Goal: Task Accomplishment & Management: Complete application form

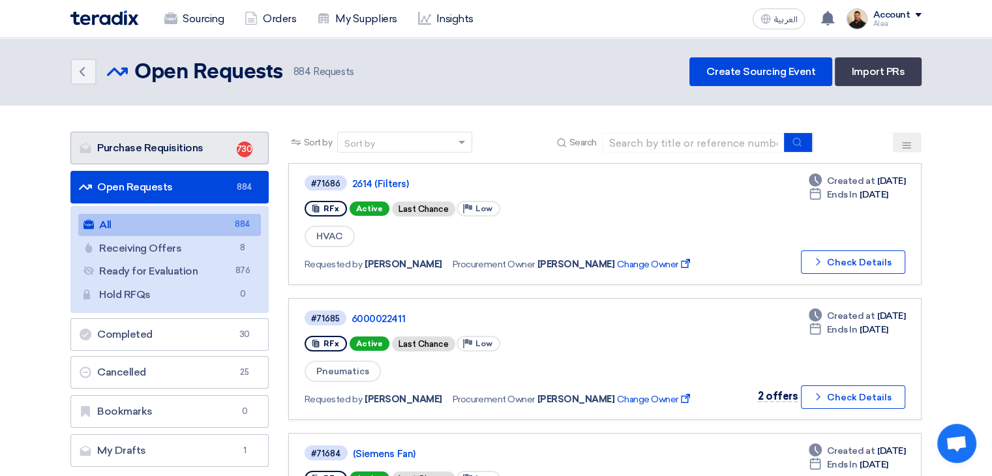
click at [224, 149] on link "Purchase Requisitions Purchase Requisitions 730" at bounding box center [169, 148] width 198 height 33
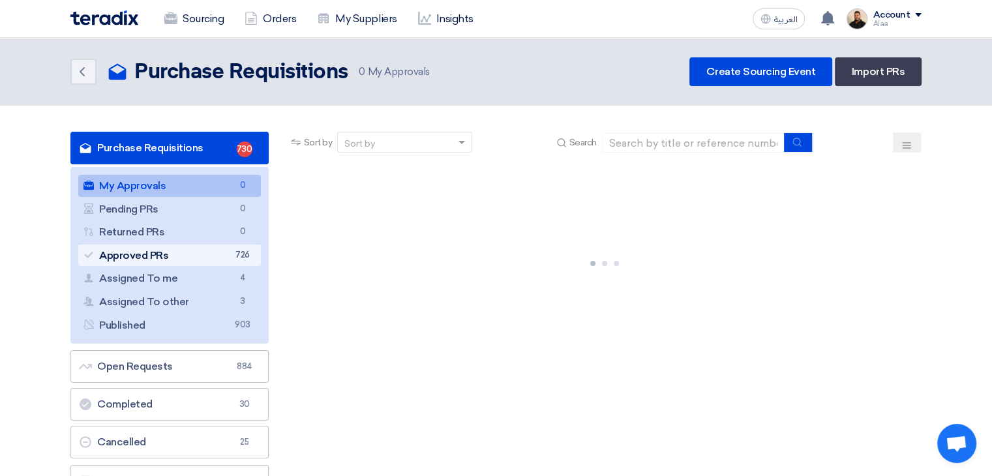
click at [231, 255] on link "Approved PRs Approved PRs 726" at bounding box center [169, 256] width 183 height 22
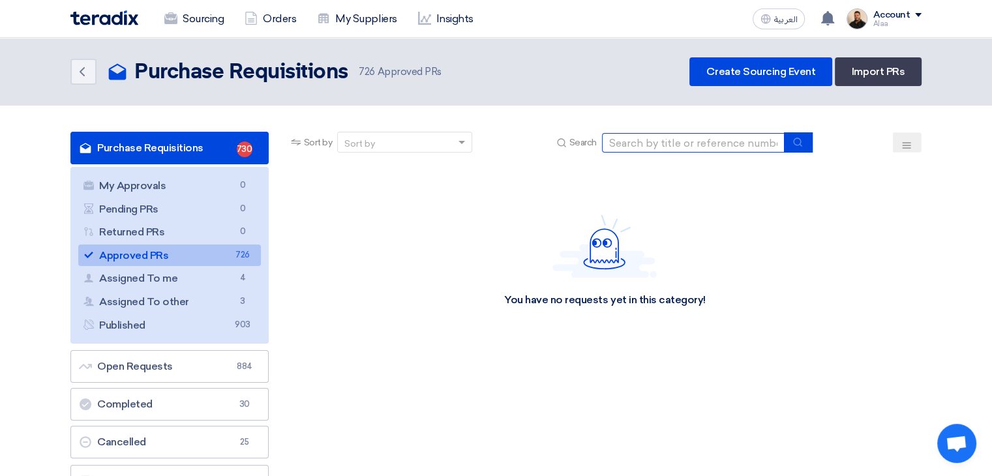
click at [639, 143] on input at bounding box center [693, 143] width 183 height 20
paste input "2636 (Battery)"
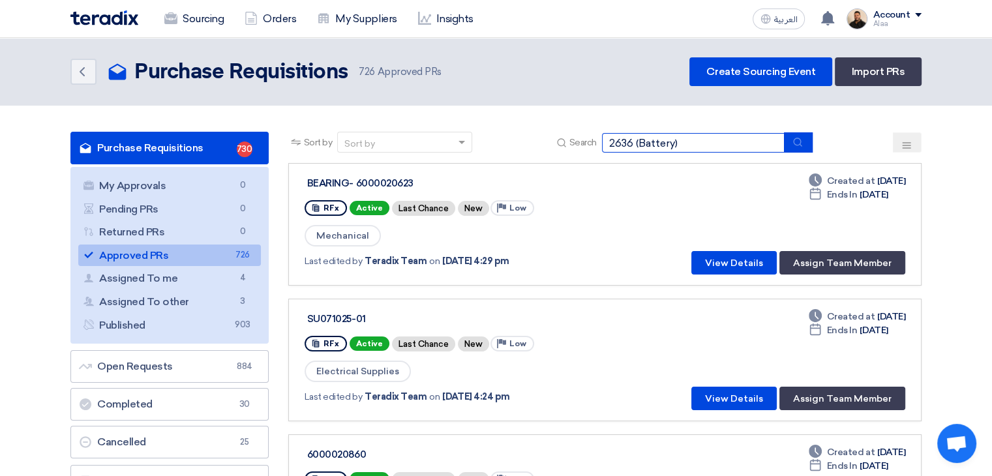
type input "2636 (Battery)"
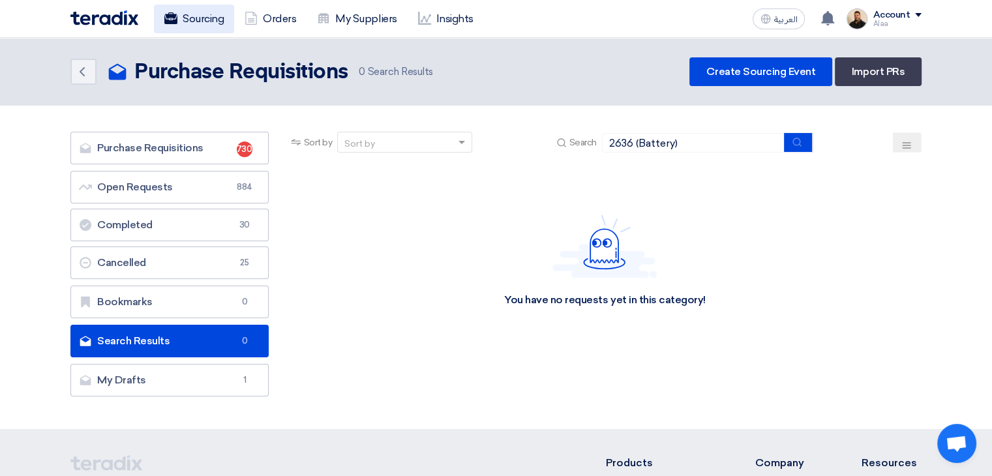
click at [208, 18] on link "Sourcing" at bounding box center [194, 19] width 80 height 29
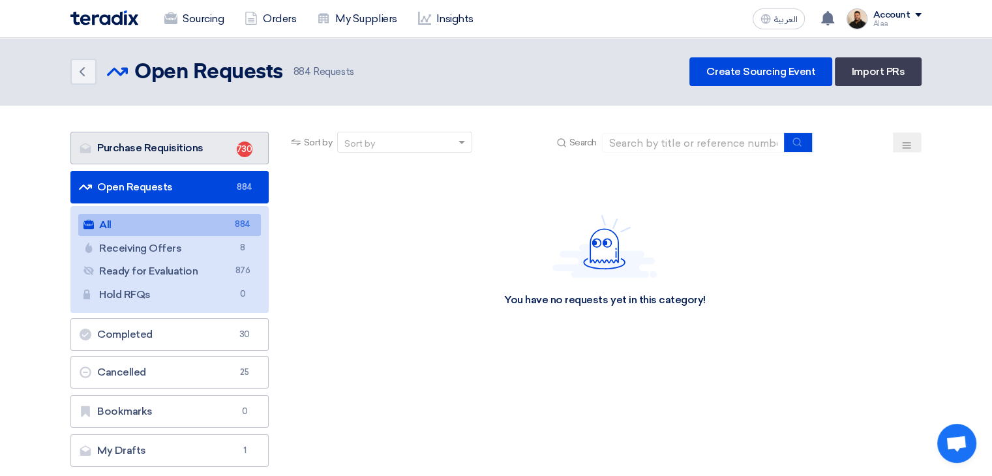
click at [219, 142] on link "Purchase Requisitions Purchase Requisitions 730" at bounding box center [169, 148] width 198 height 33
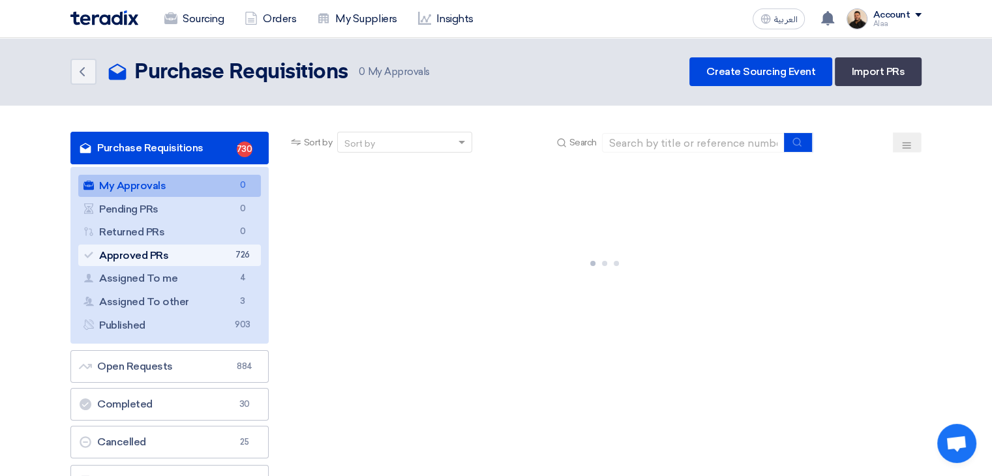
click at [226, 250] on link "Approved PRs Approved PRs 726" at bounding box center [169, 256] width 183 height 22
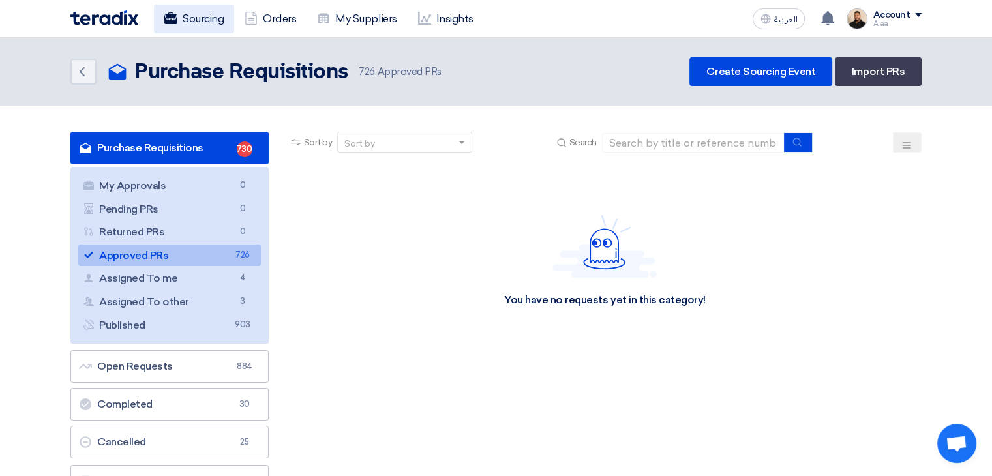
click at [196, 26] on link "Sourcing" at bounding box center [194, 19] width 80 height 29
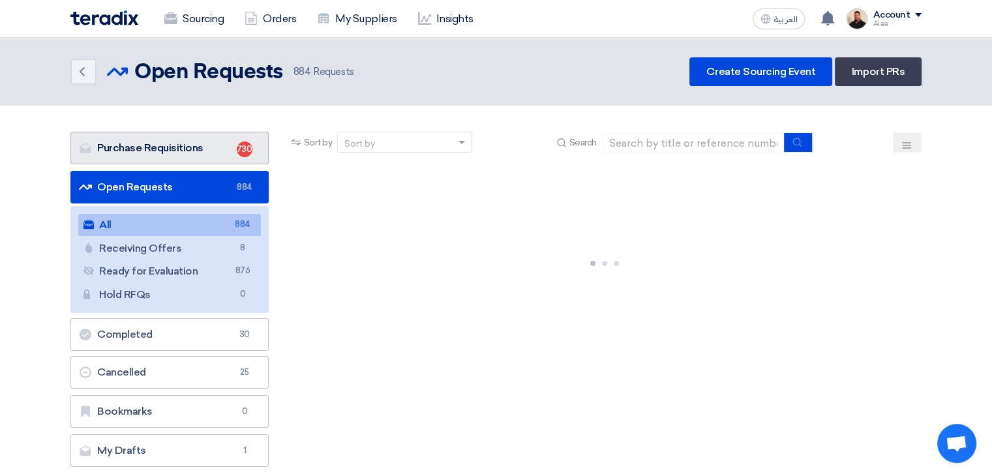
click at [224, 160] on link "Purchase Requisitions Purchase Requisitions 730" at bounding box center [169, 148] width 198 height 33
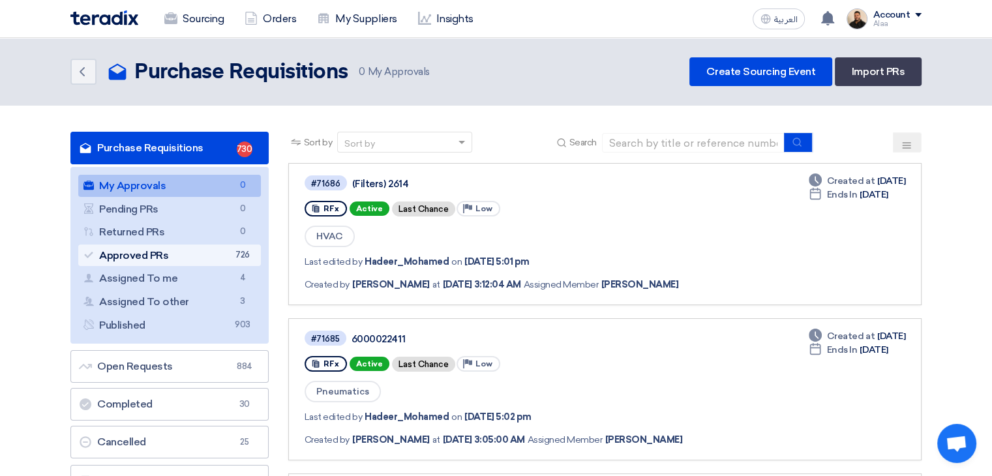
click at [215, 251] on link "Approved PRs Approved PRs 726" at bounding box center [169, 256] width 183 height 22
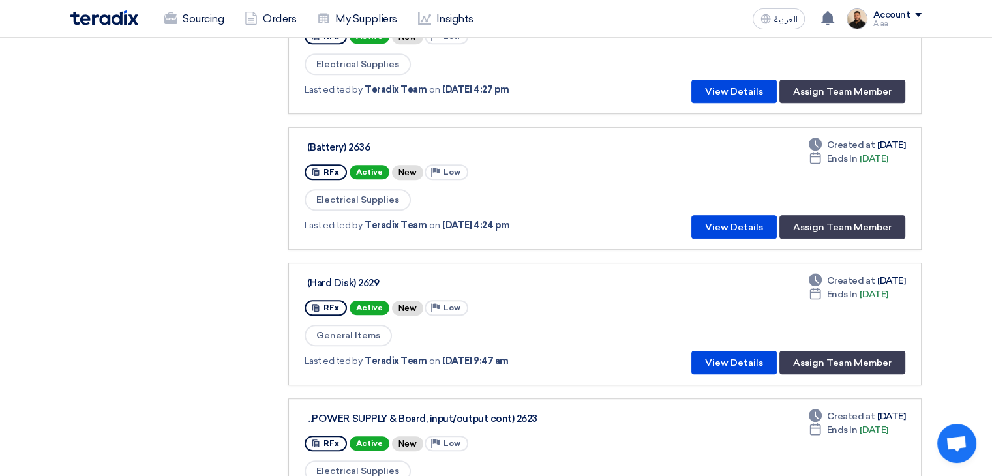
scroll to position [718, 0]
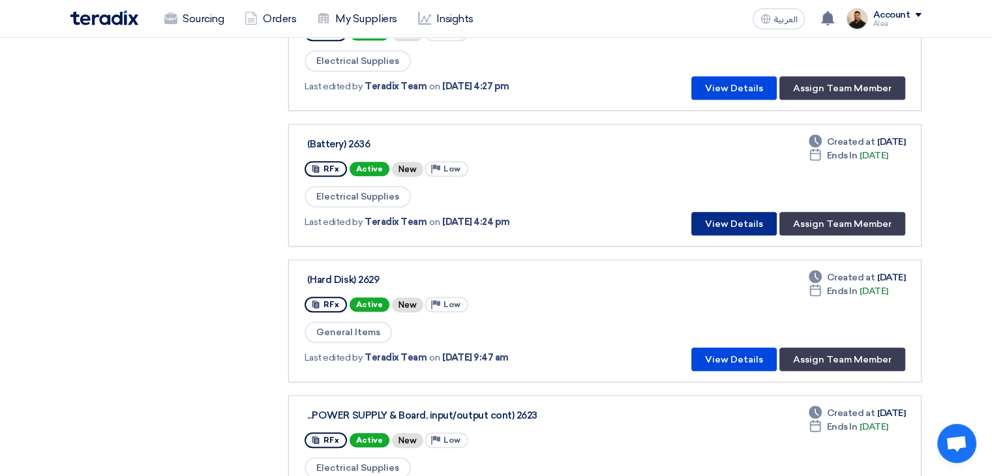
click at [708, 220] on button "View Details" at bounding box center [734, 223] width 85 height 23
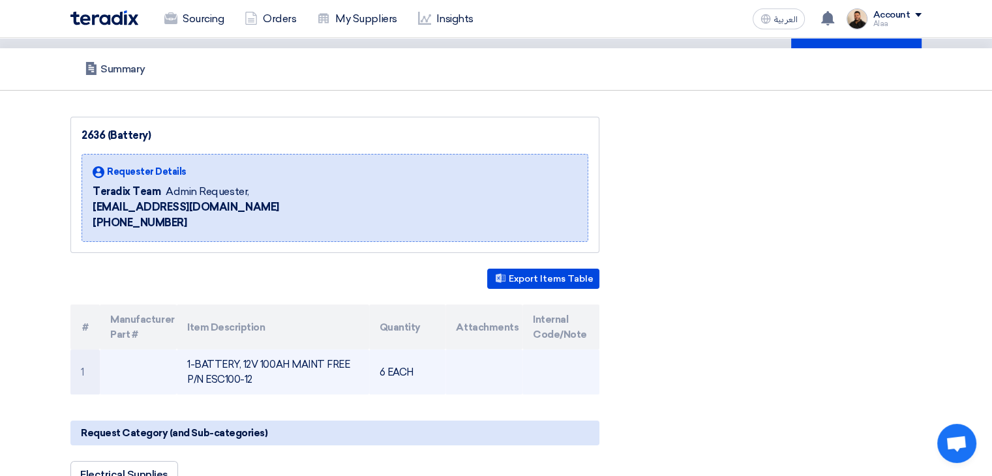
scroll to position [131, 0]
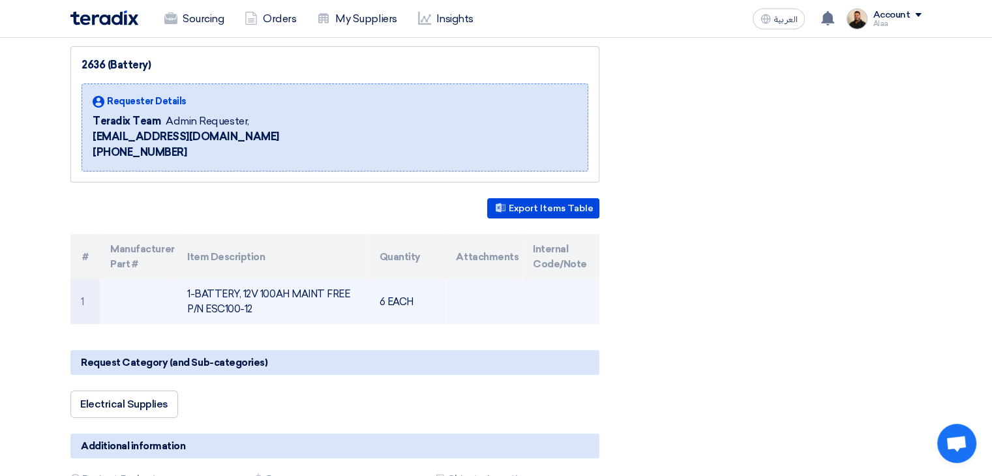
click at [251, 293] on td "1-BATTERY, 12V 100AH MAINT FREE P/N ESC100-12" at bounding box center [273, 301] width 192 height 45
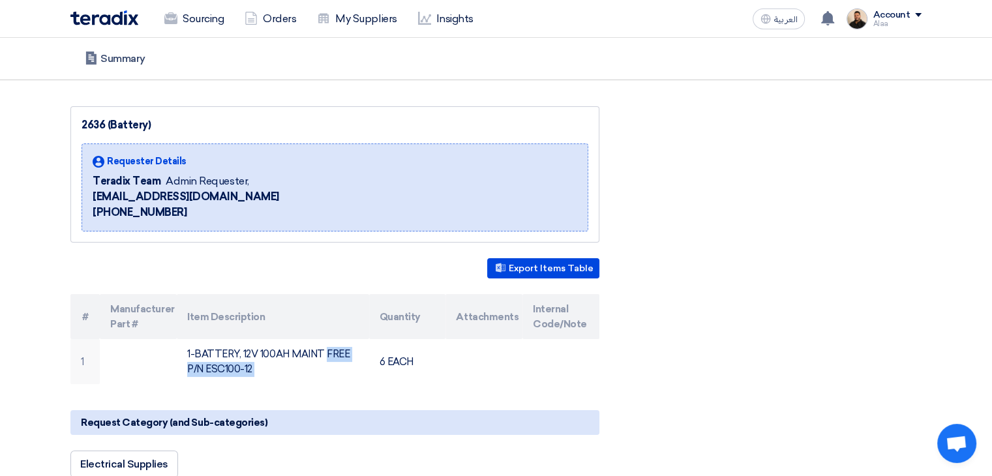
scroll to position [0, 0]
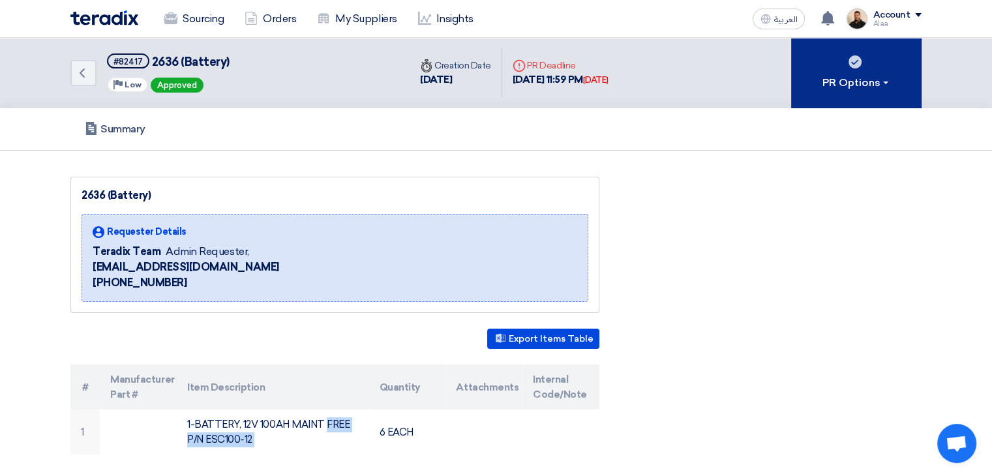
click at [817, 66] on button "PR Options" at bounding box center [857, 73] width 131 height 70
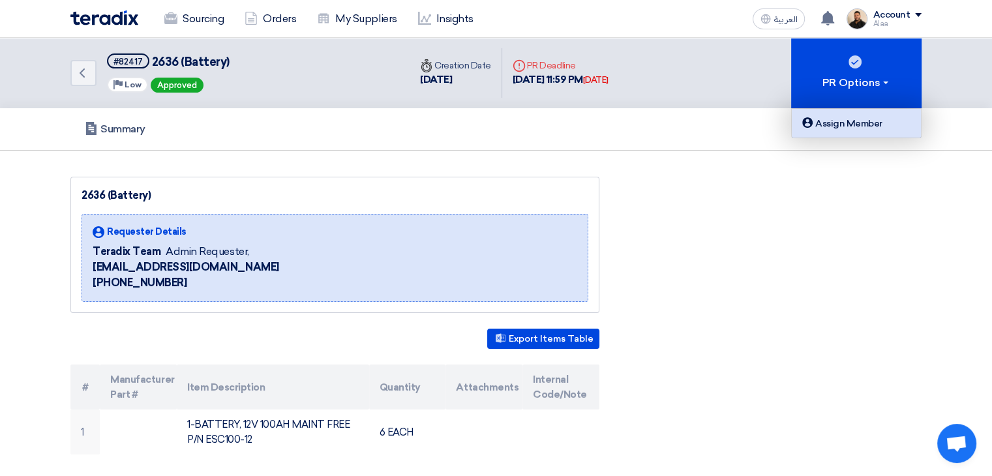
click at [806, 129] on div "Assign Member" at bounding box center [857, 123] width 114 height 16
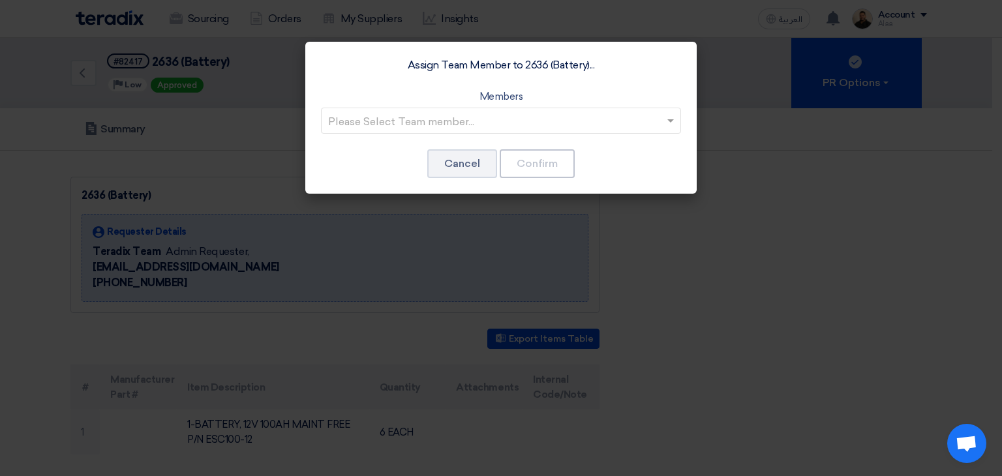
click at [602, 123] on input "text" at bounding box center [494, 122] width 333 height 22
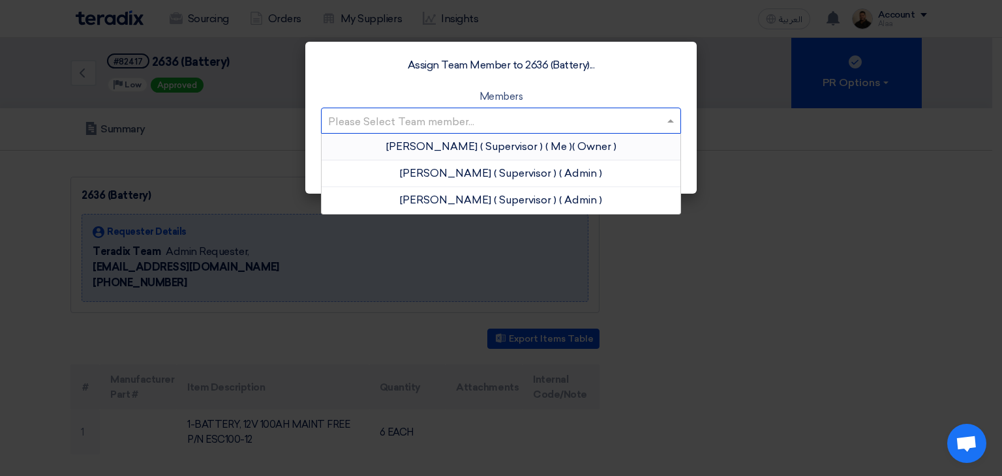
click at [581, 149] on app-roles "Owner" at bounding box center [594, 146] width 39 height 12
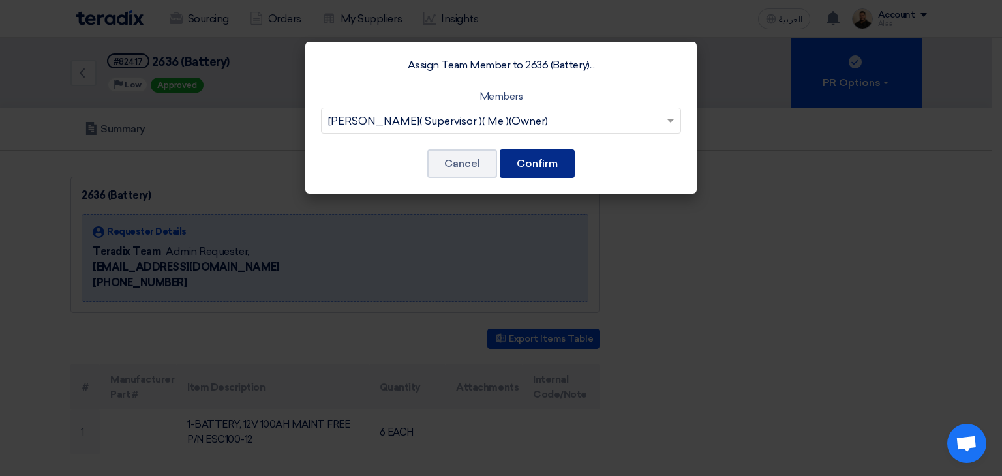
click at [549, 161] on button "Confirm" at bounding box center [537, 163] width 75 height 29
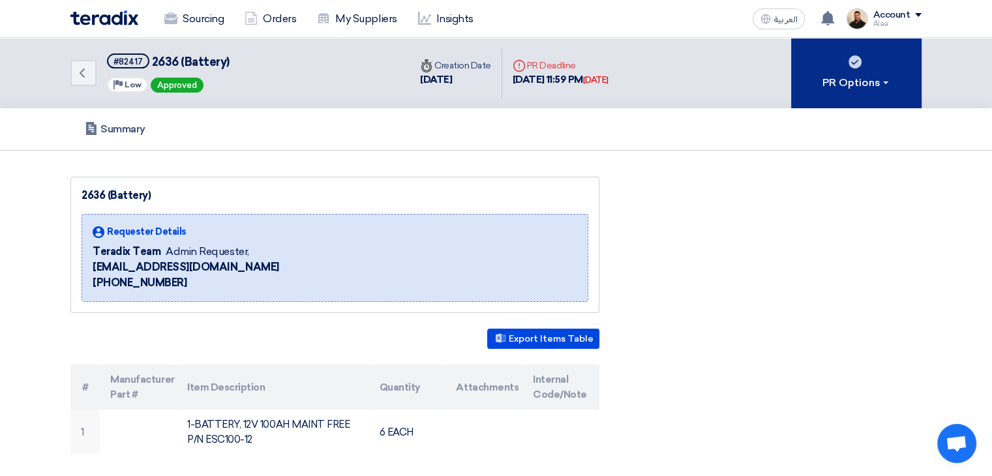
click at [833, 84] on div "PR Options" at bounding box center [857, 83] width 69 height 16
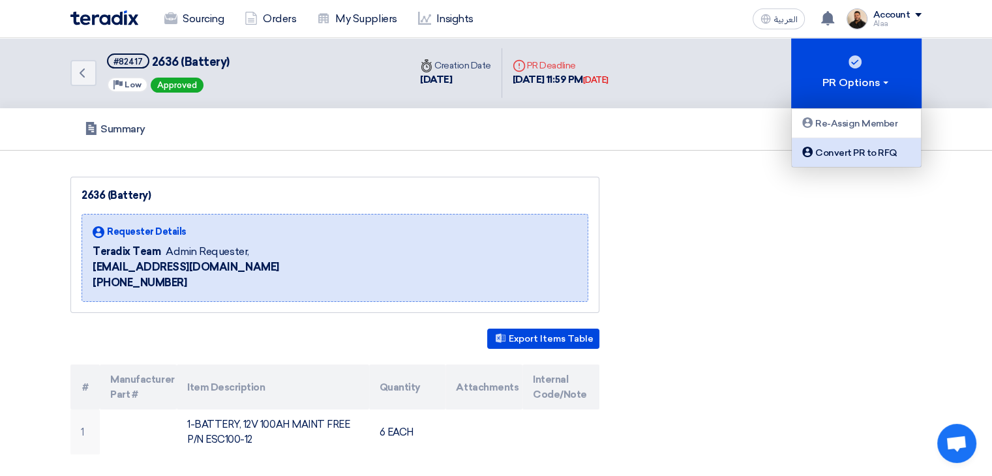
click at [822, 152] on div "Convert PR to RFQ" at bounding box center [857, 153] width 114 height 16
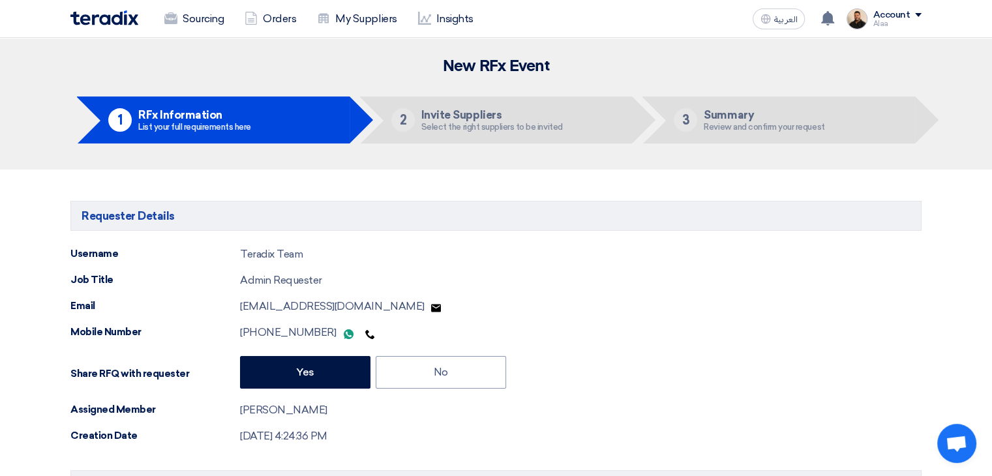
type input "[DATE]"
type input "11"
type input "59"
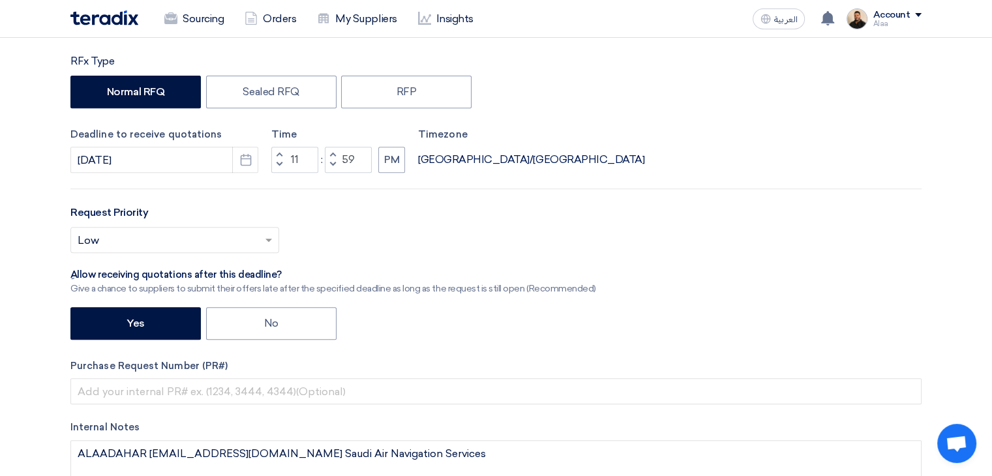
scroll to position [522, 0]
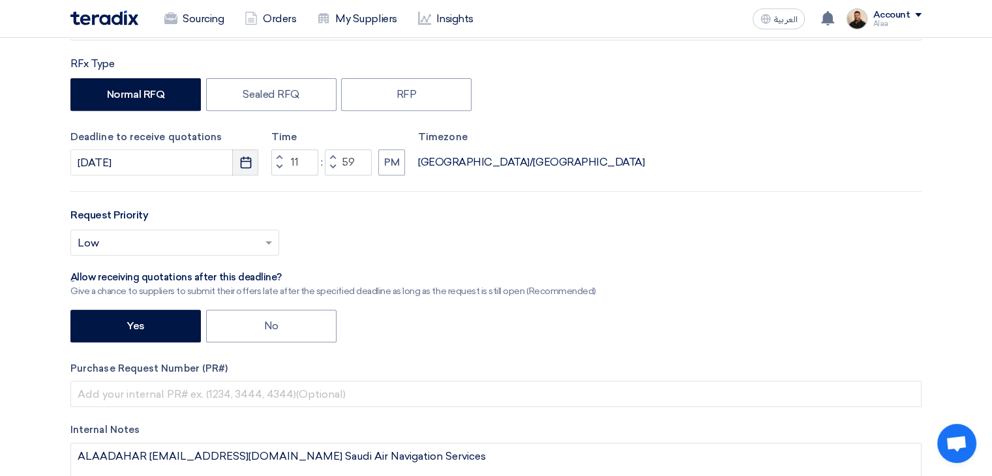
click at [251, 168] on icon "Pick a date" at bounding box center [245, 162] width 13 height 13
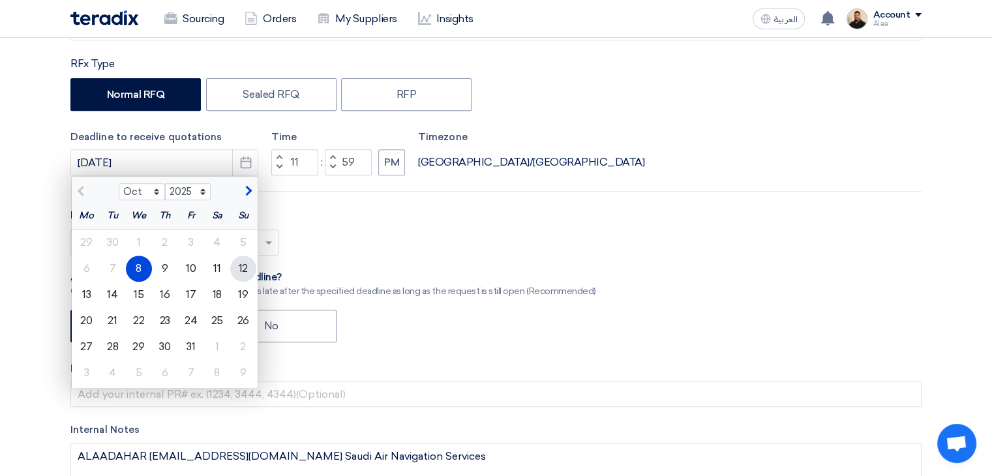
click at [245, 270] on div "12" at bounding box center [243, 269] width 26 height 26
type input "[DATE]"
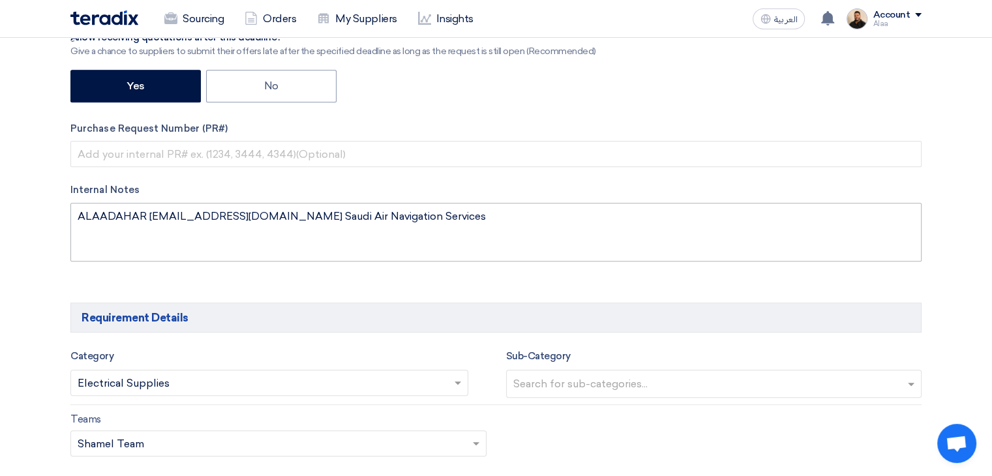
scroll to position [848, 0]
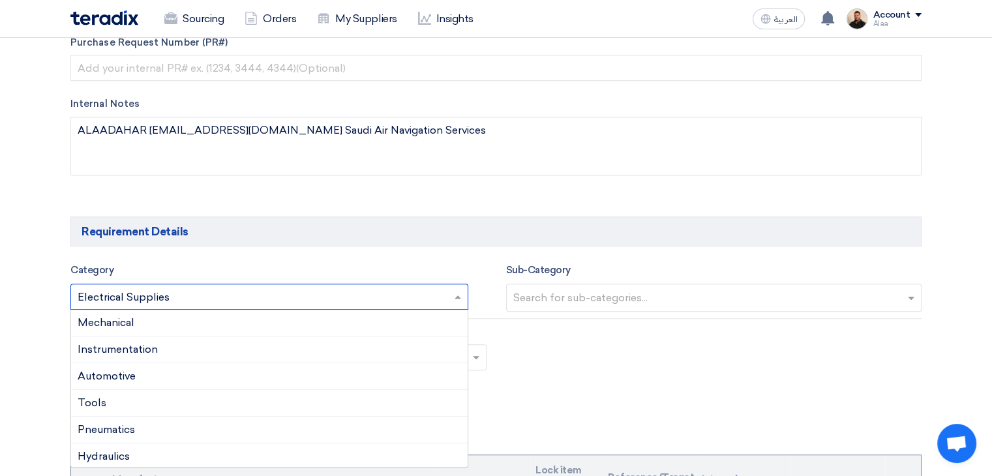
click at [446, 296] on input "text" at bounding box center [263, 299] width 371 height 22
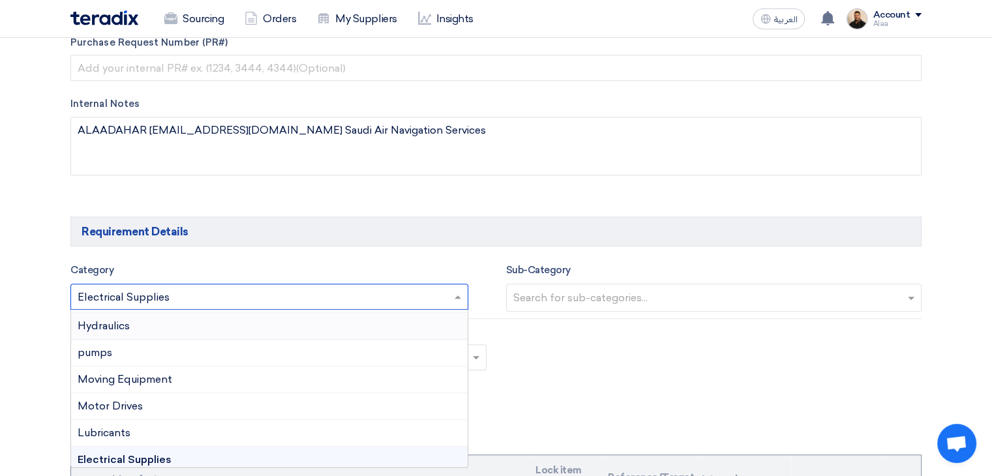
click at [530, 294] on input "text" at bounding box center [716, 299] width 405 height 22
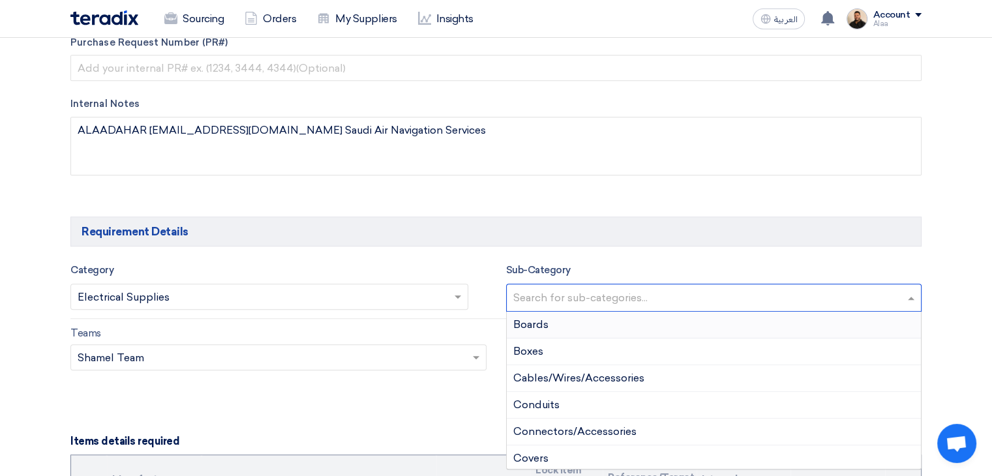
type input "b"
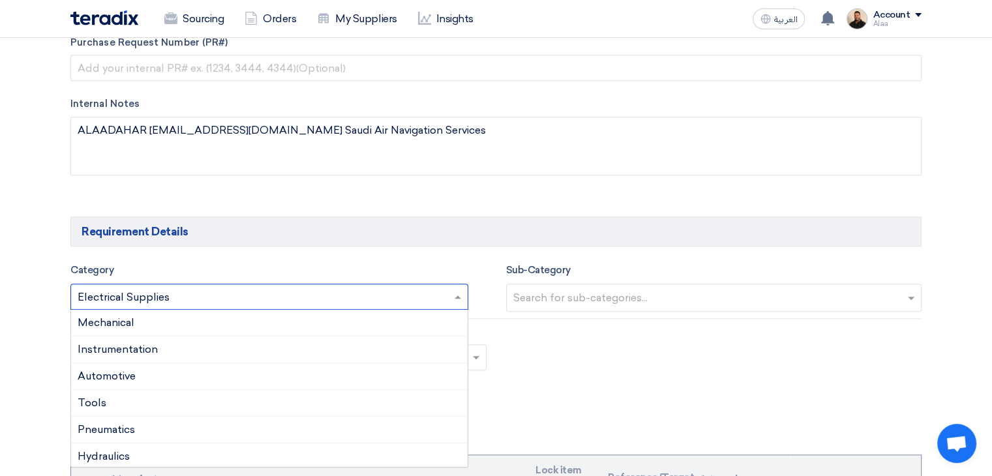
click at [395, 292] on input "text" at bounding box center [263, 299] width 371 height 22
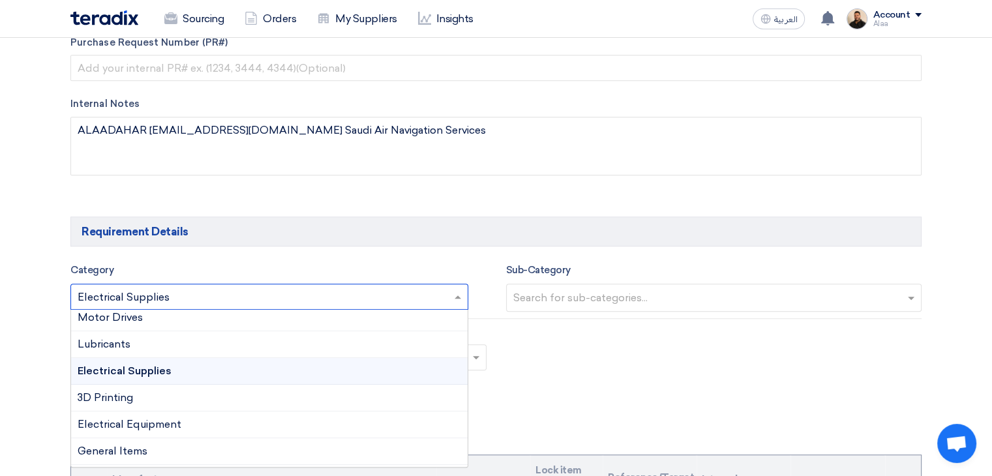
scroll to position [219, 0]
click at [177, 420] on span "Electrical Equipment" at bounding box center [130, 424] width 104 height 12
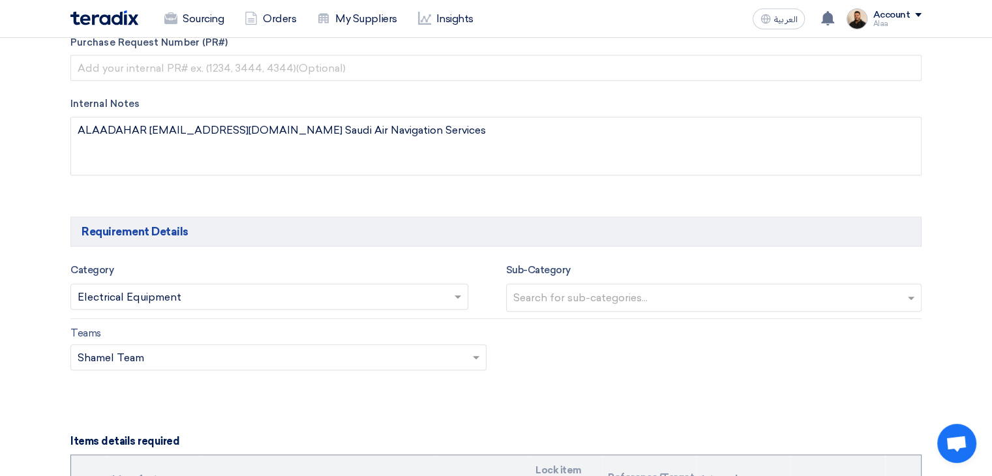
click at [525, 298] on input "text" at bounding box center [716, 299] width 405 height 22
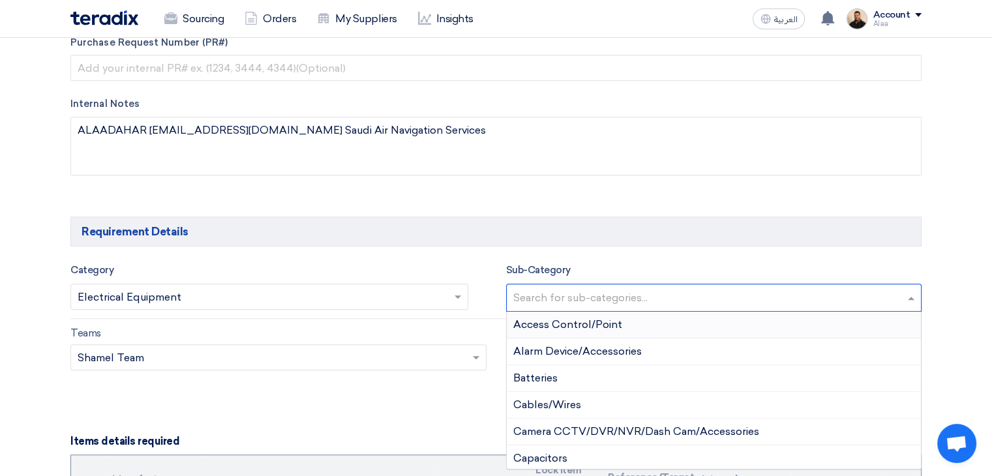
type input "B"
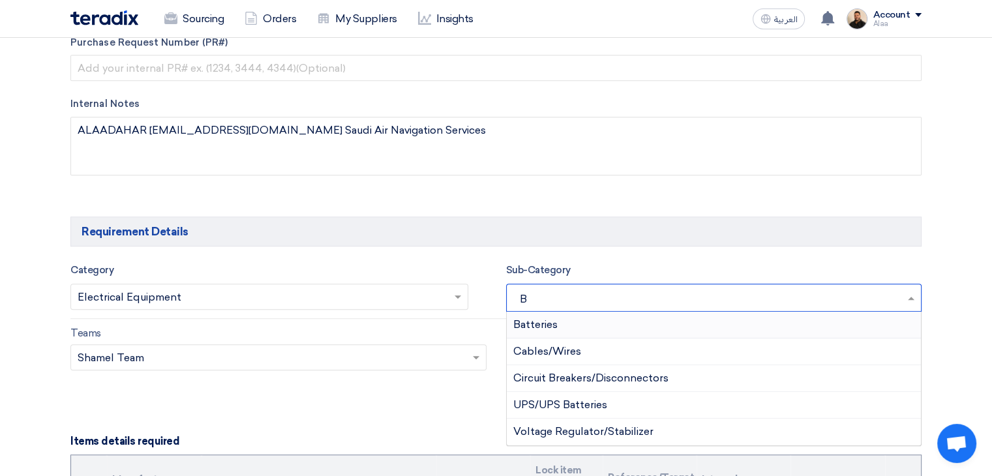
click at [540, 322] on span "Batteries" at bounding box center [536, 324] width 44 height 12
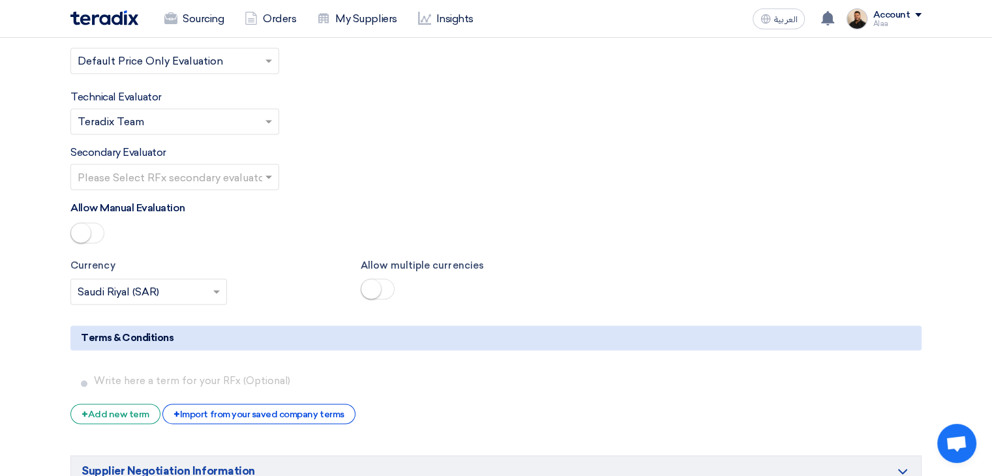
scroll to position [2219, 0]
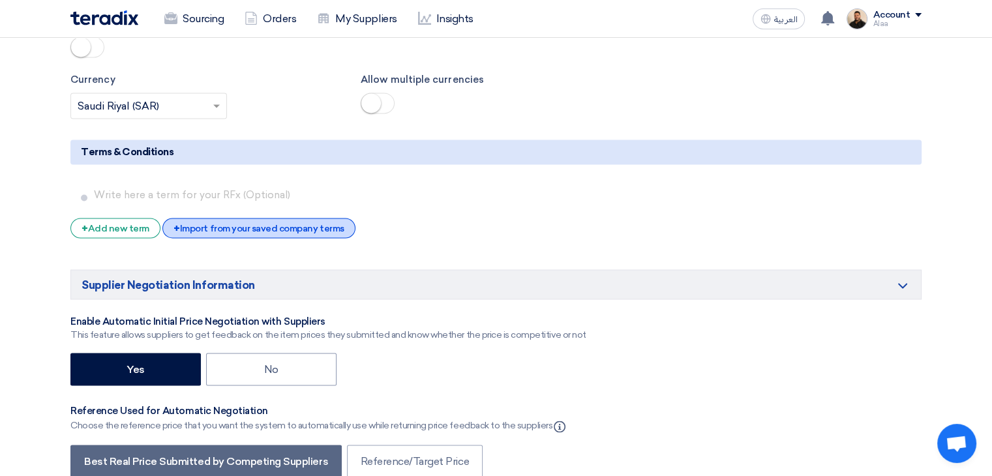
click at [316, 218] on div "+ Import from your saved company terms" at bounding box center [258, 228] width 192 height 20
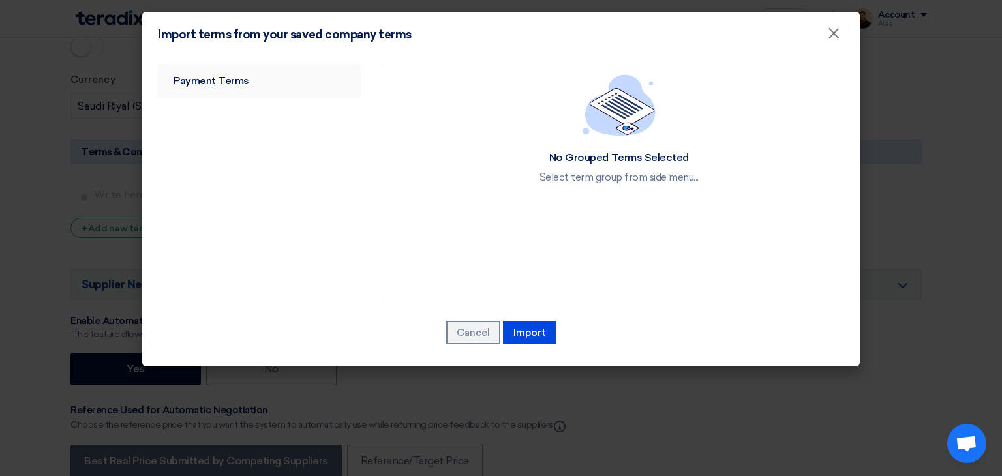
click at [274, 79] on link "Payment Terms" at bounding box center [259, 81] width 203 height 34
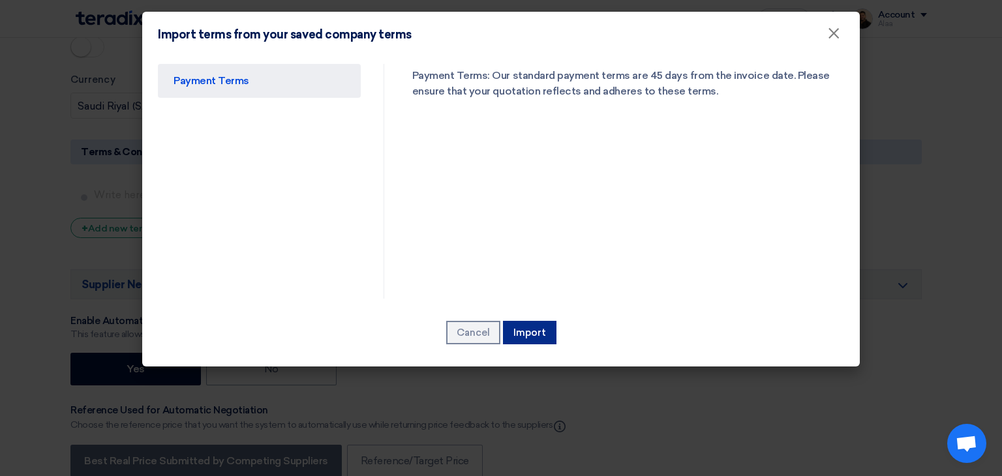
click at [519, 330] on button "Import" at bounding box center [530, 332] width 54 height 23
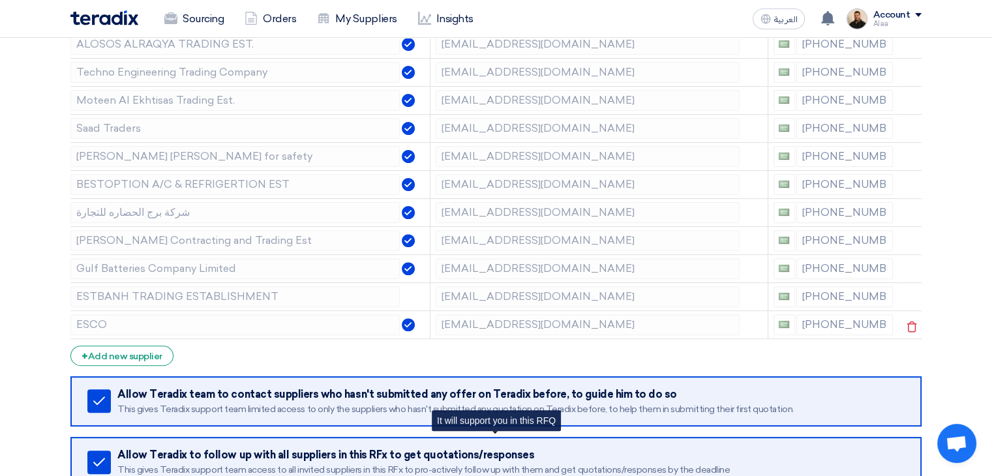
scroll to position [392, 0]
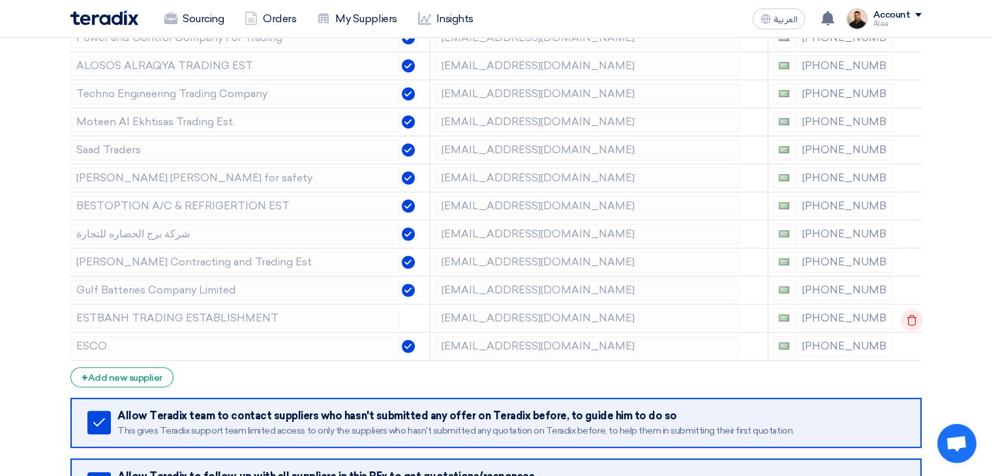
click at [913, 317] on icon at bounding box center [912, 320] width 22 height 22
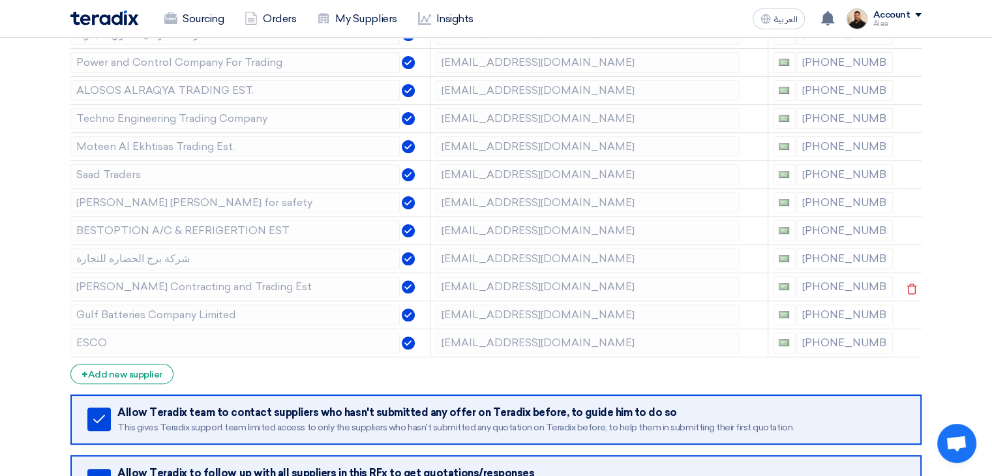
scroll to position [326, 0]
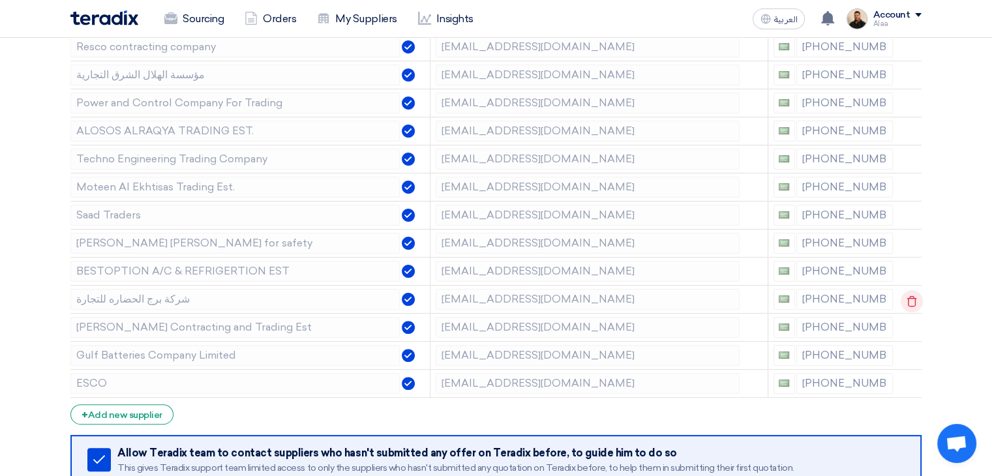
click at [908, 300] on use at bounding box center [913, 301] width 10 height 11
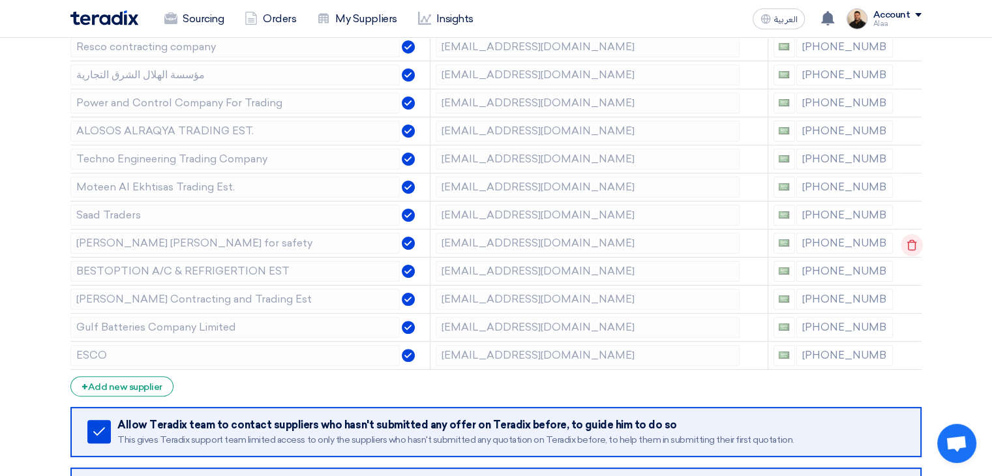
click at [914, 246] on use at bounding box center [913, 244] width 10 height 11
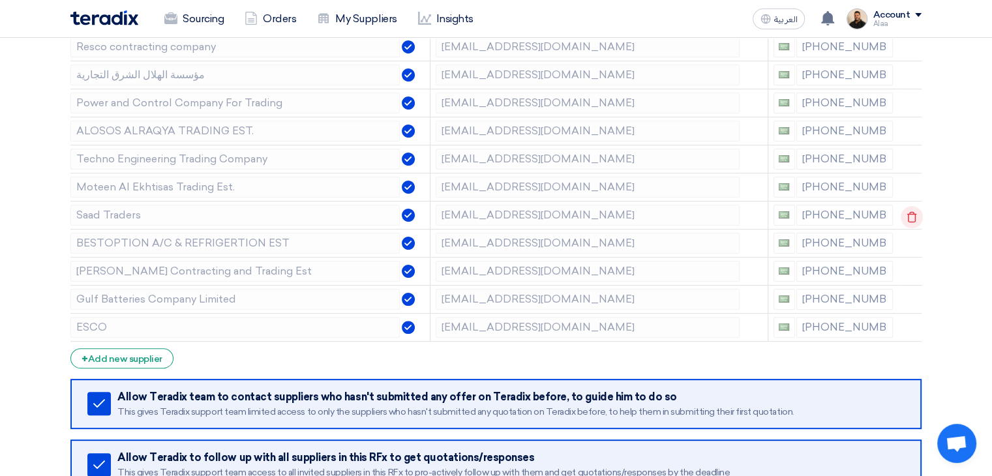
click at [913, 215] on icon at bounding box center [912, 217] width 22 height 22
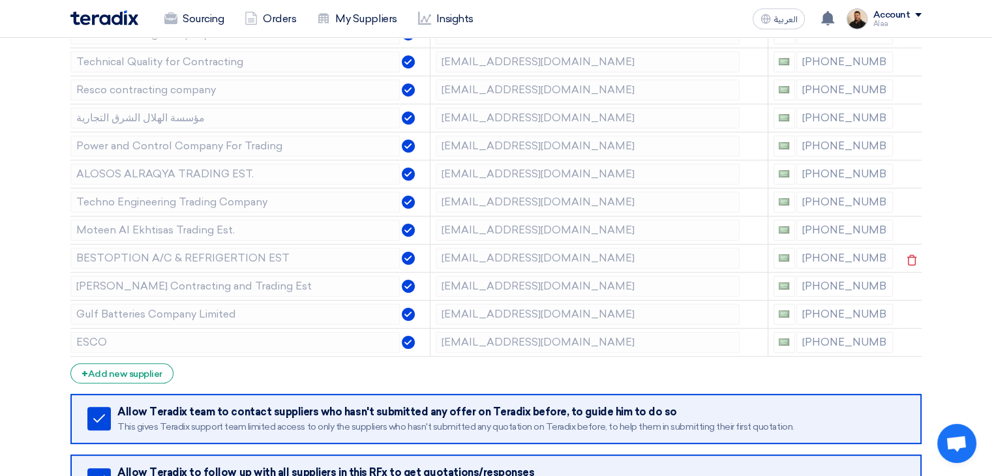
scroll to position [261, 0]
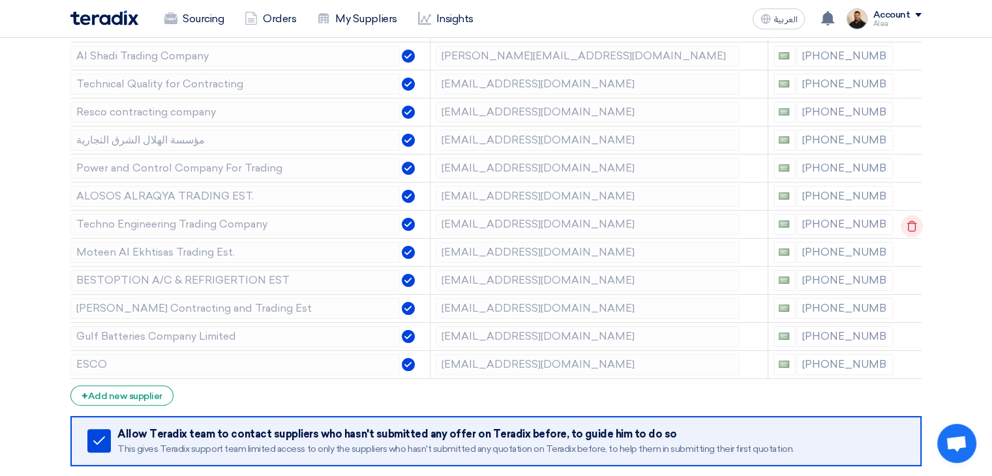
click at [917, 225] on icon at bounding box center [912, 226] width 22 height 22
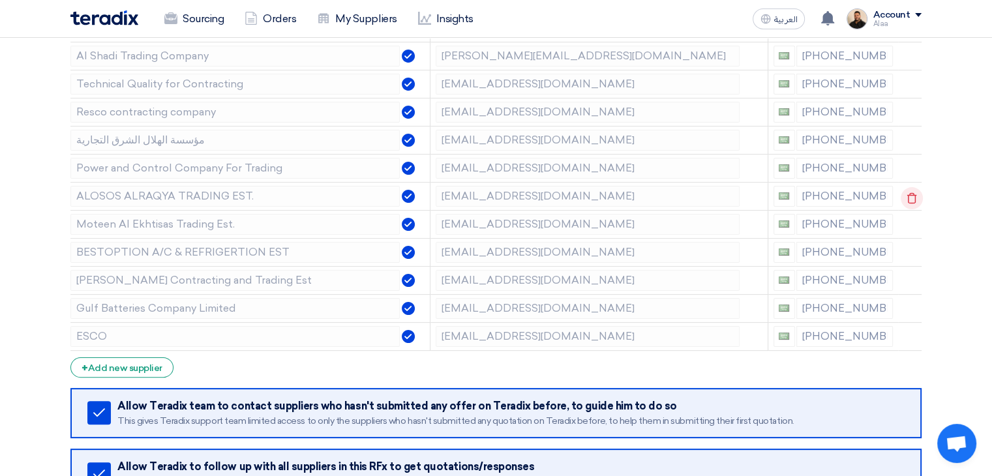
click at [903, 198] on icon at bounding box center [912, 198] width 22 height 22
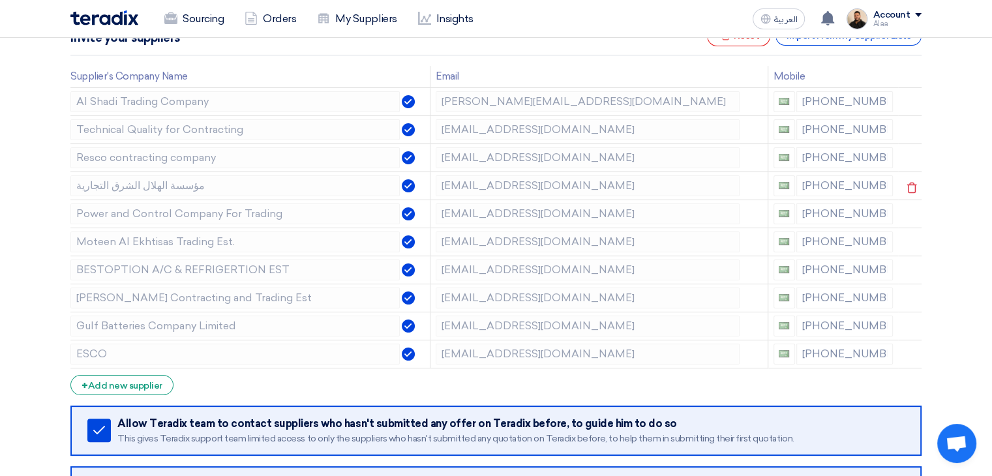
scroll to position [196, 0]
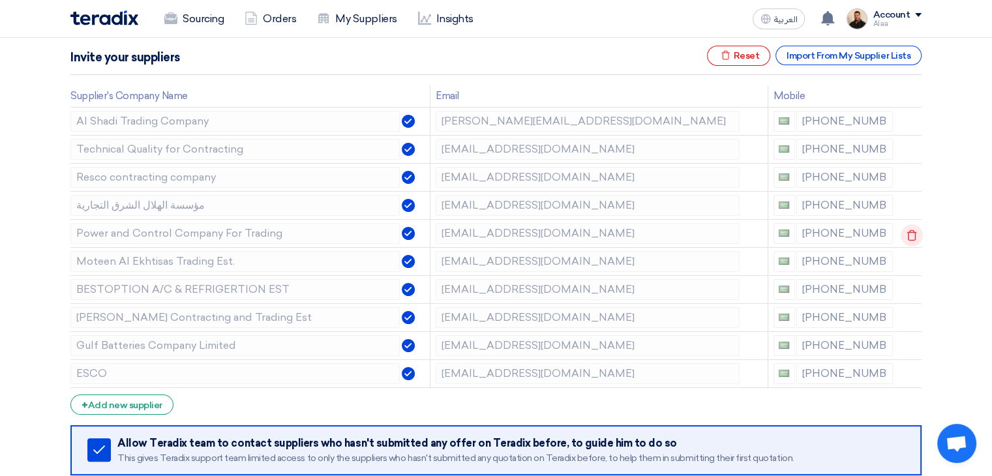
click at [910, 234] on icon at bounding box center [912, 235] width 22 height 22
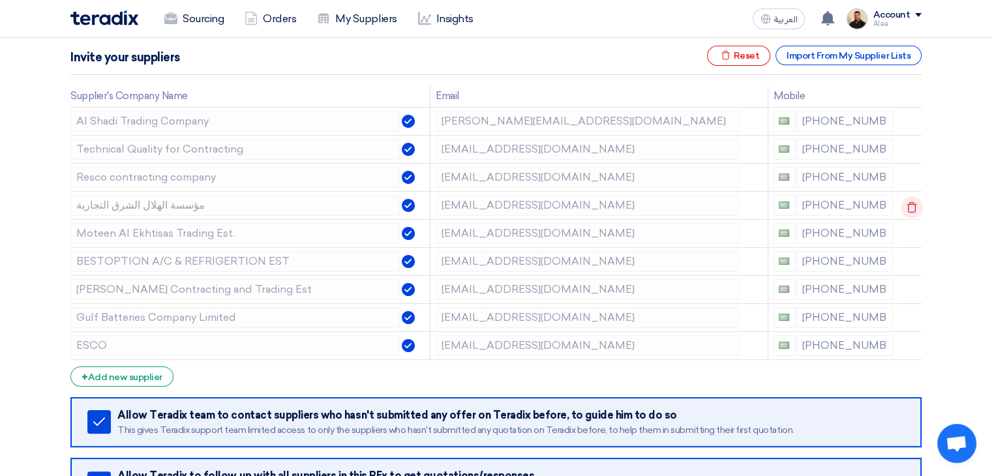
click at [908, 204] on use at bounding box center [913, 207] width 10 height 11
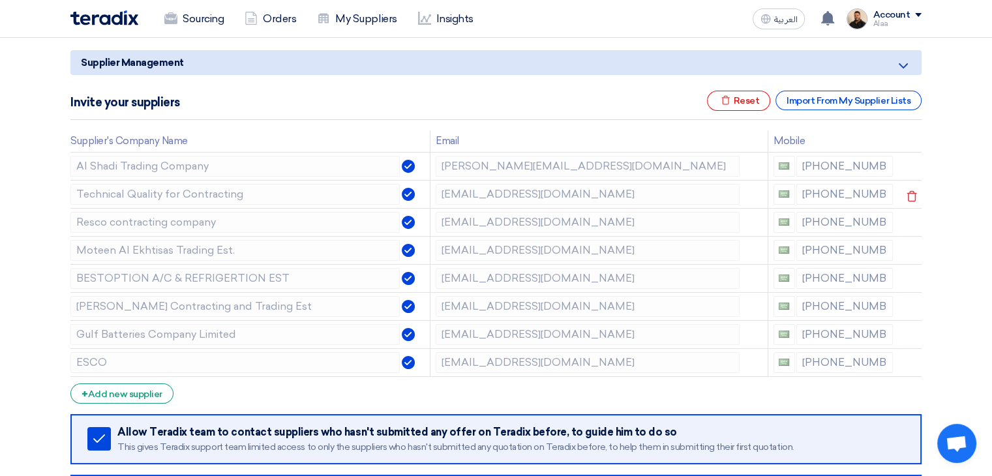
scroll to position [131, 0]
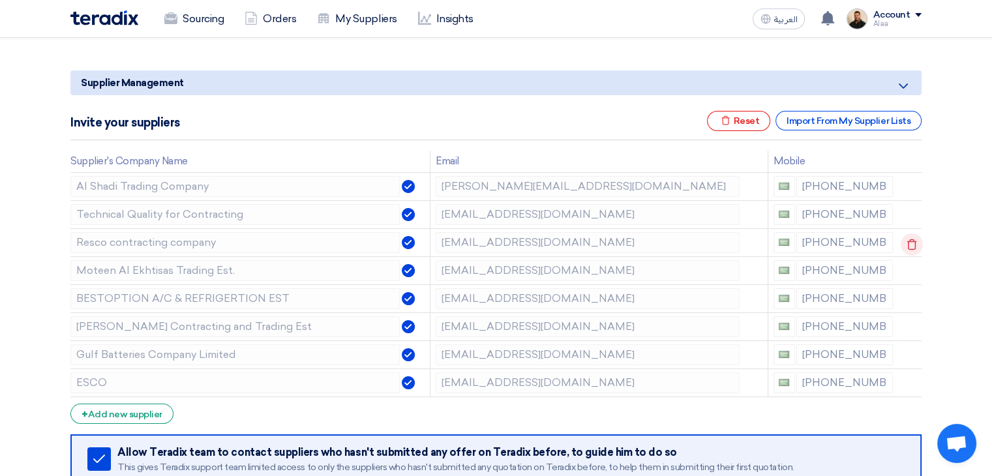
click at [915, 243] on icon at bounding box center [912, 245] width 22 height 22
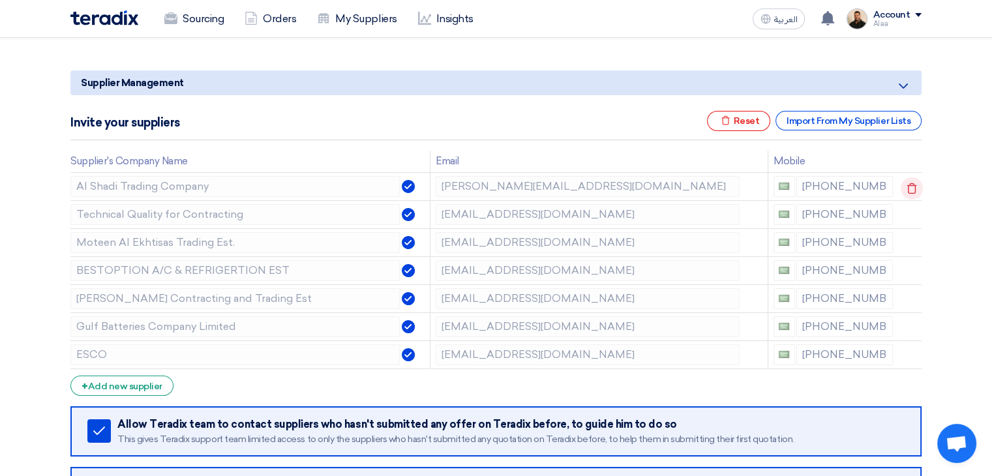
click at [915, 189] on icon at bounding box center [912, 188] width 22 height 22
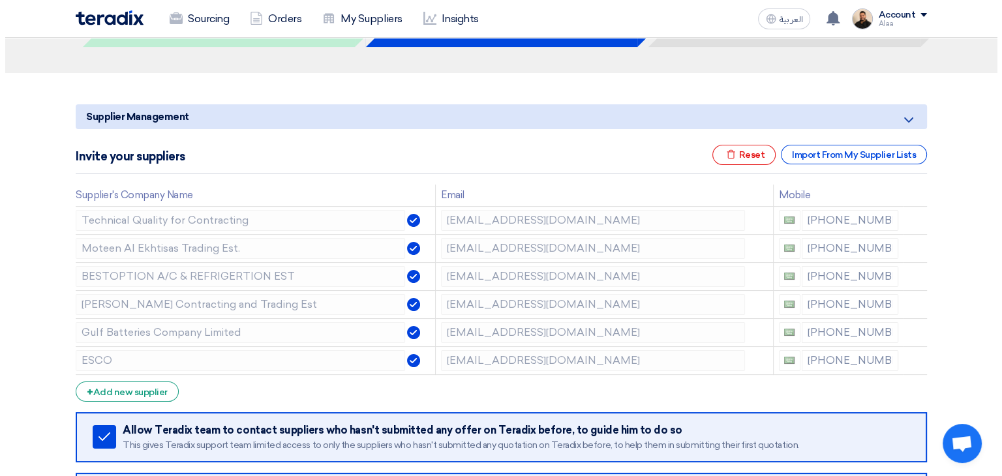
scroll to position [65, 0]
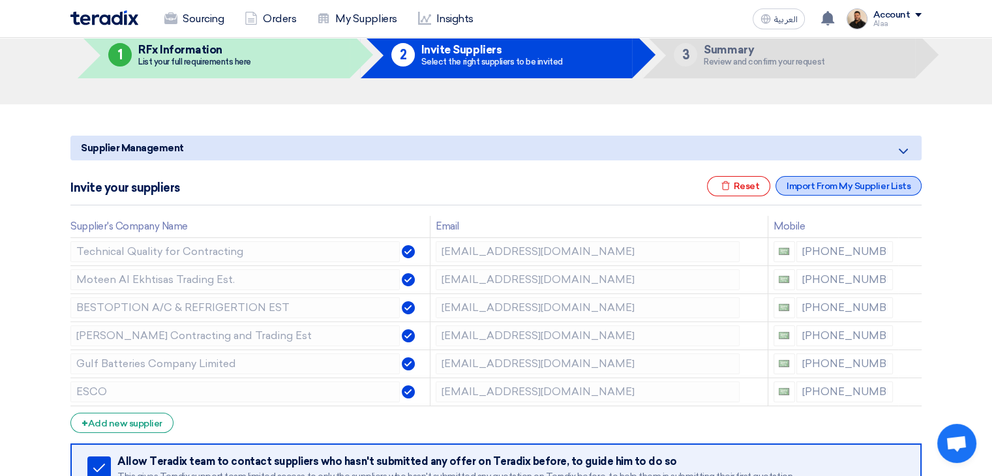
click at [848, 187] on div "Import From My Supplier Lists" at bounding box center [849, 186] width 146 height 20
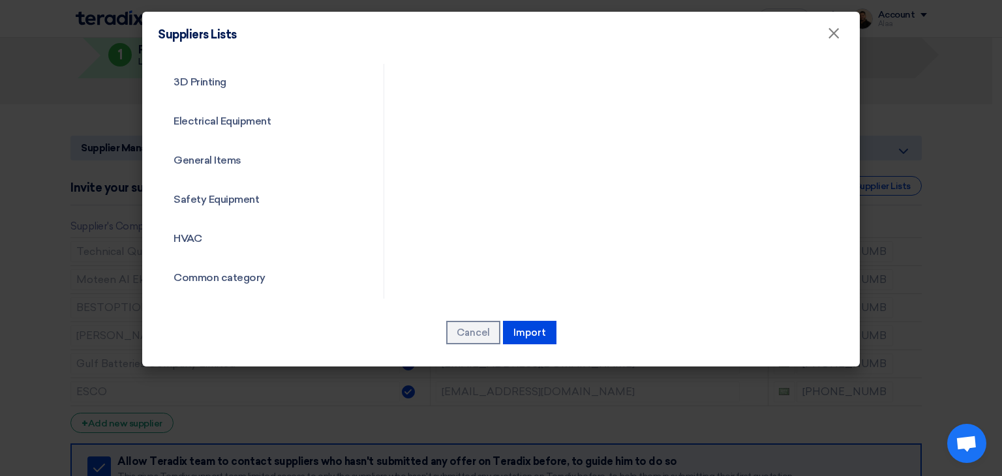
scroll to position [470, 0]
click at [230, 272] on link "Common category" at bounding box center [259, 276] width 203 height 34
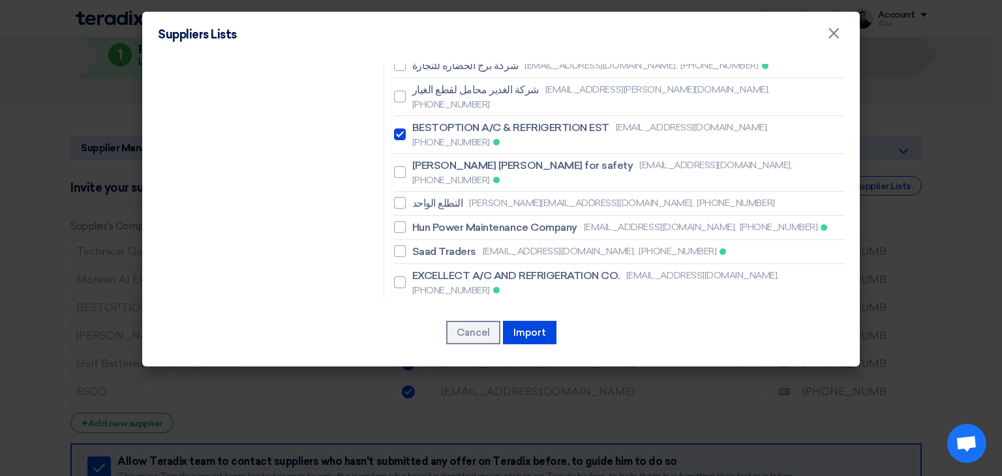
scroll to position [1160, 0]
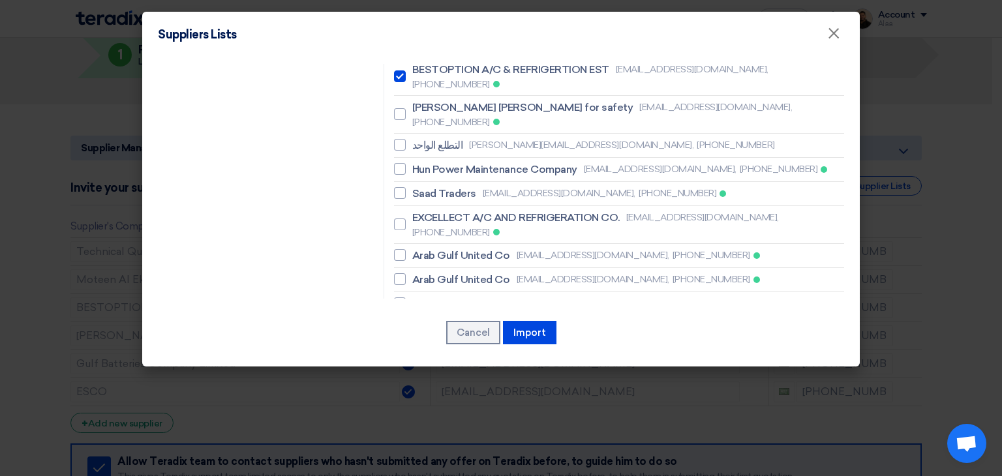
checkbox input "true"
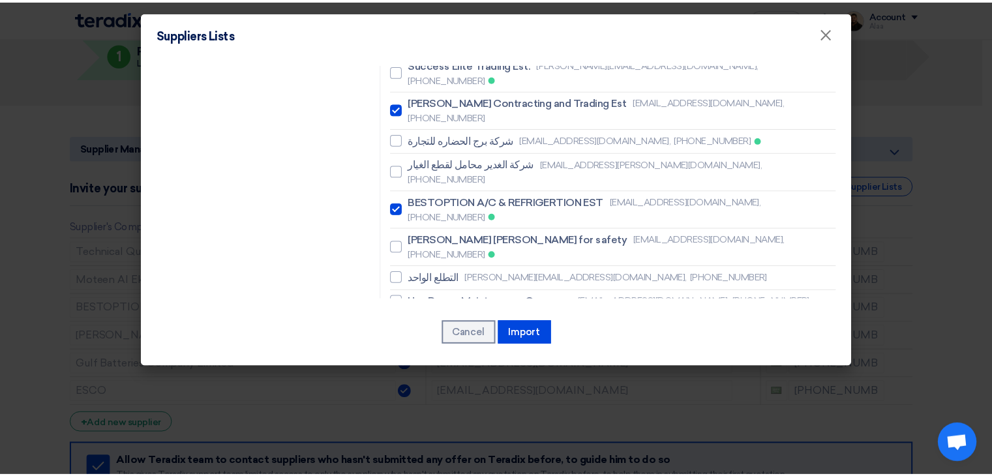
scroll to position [964, 0]
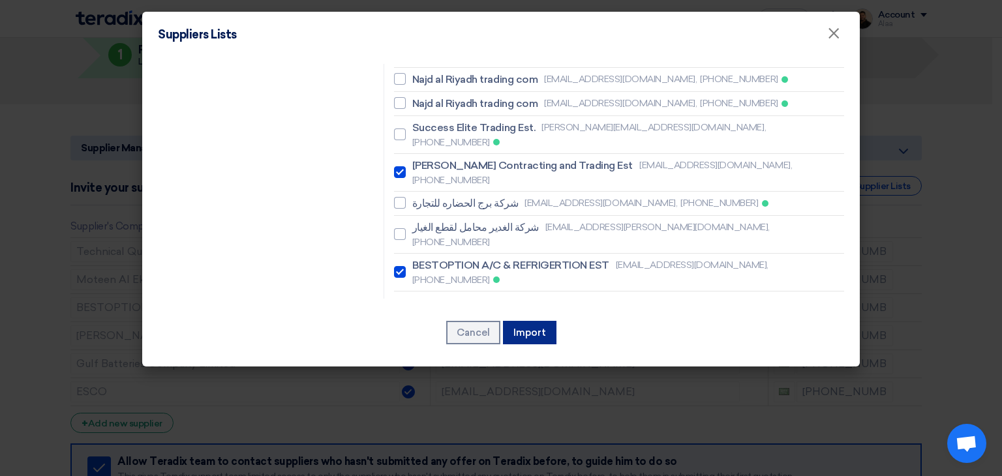
click at [529, 329] on button "Import" at bounding box center [530, 332] width 54 height 23
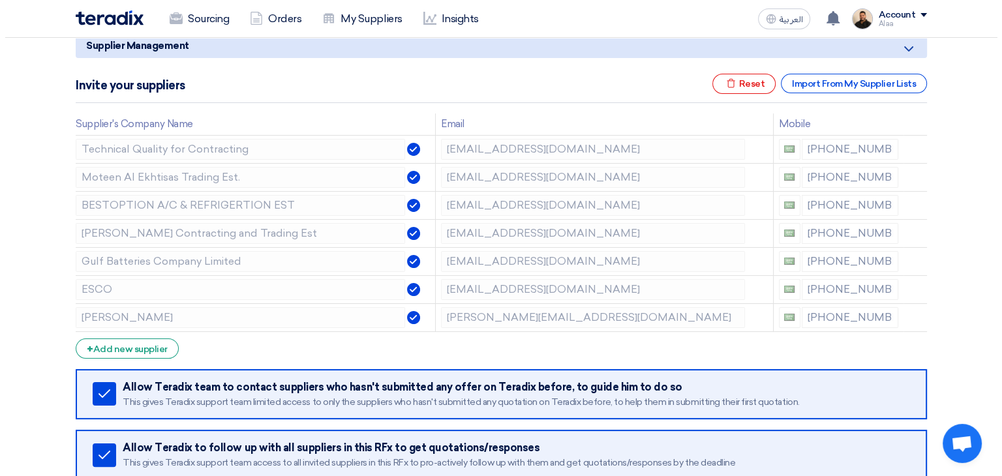
scroll to position [0, 0]
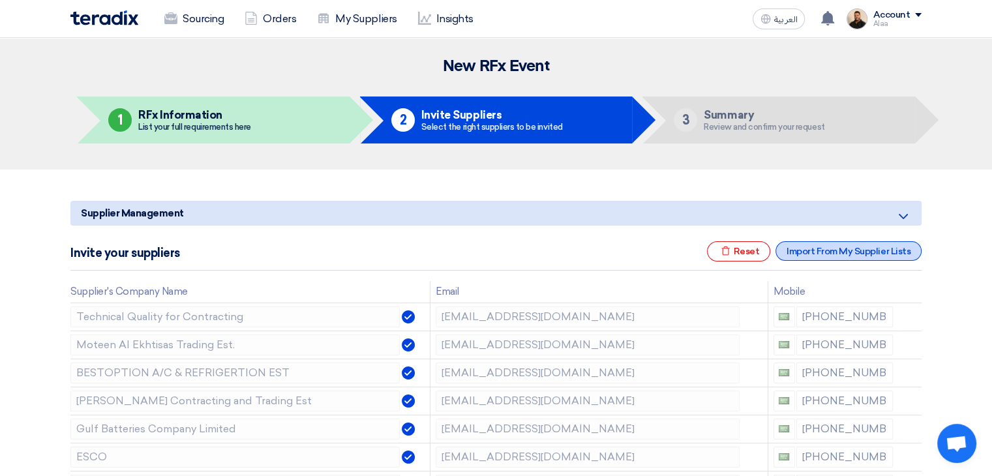
click at [818, 248] on div "Import From My Supplier Lists" at bounding box center [849, 251] width 146 height 20
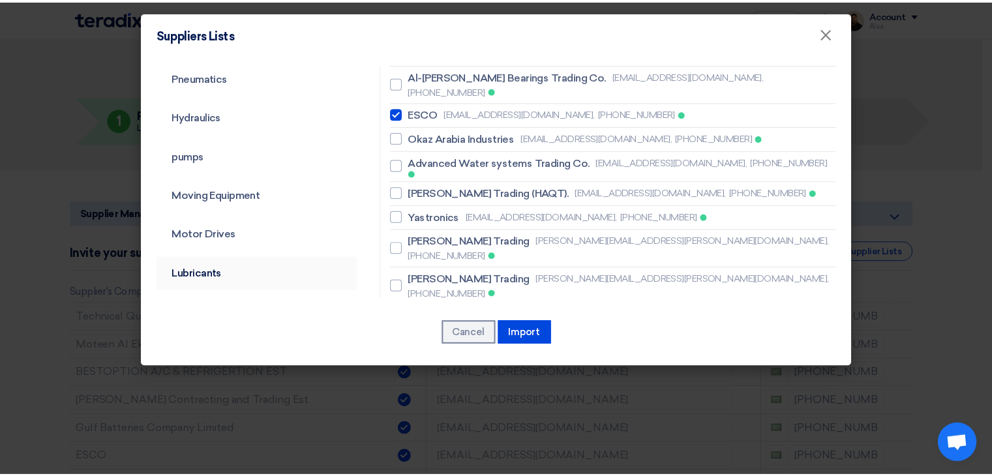
scroll to position [65, 0]
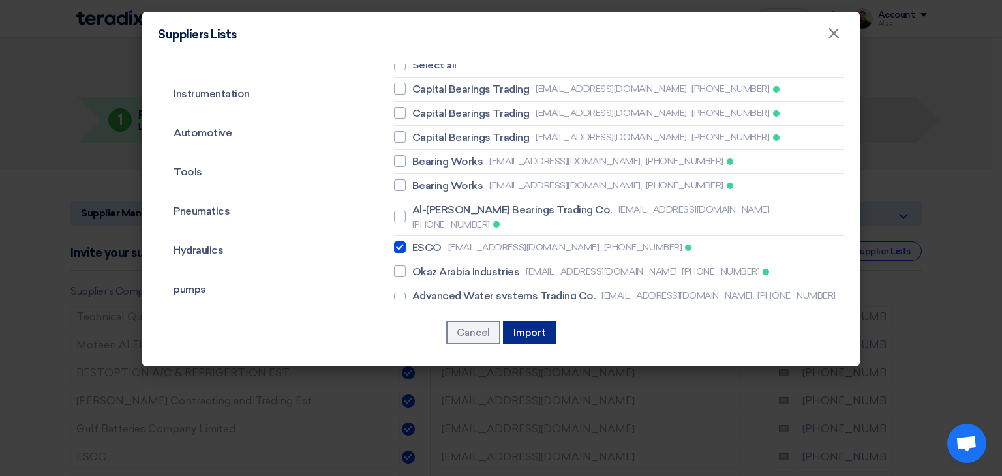
click at [533, 335] on button "Import" at bounding box center [530, 332] width 54 height 23
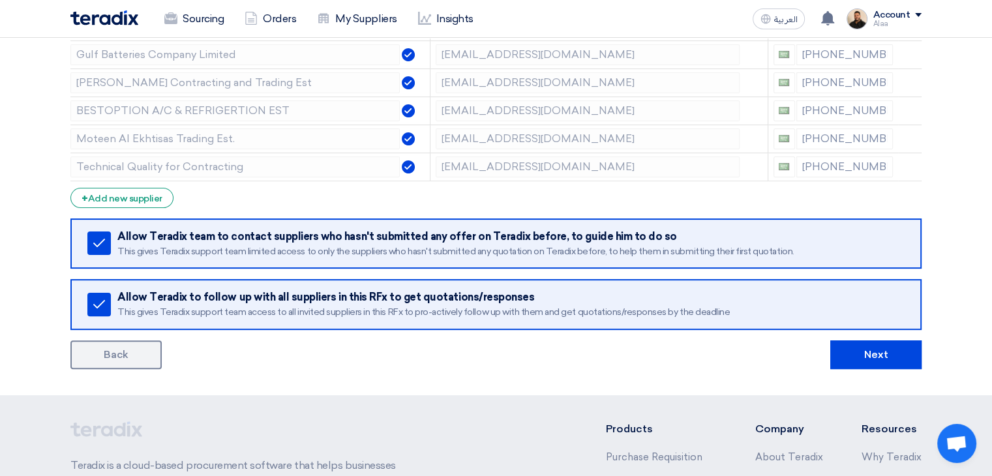
scroll to position [326, 0]
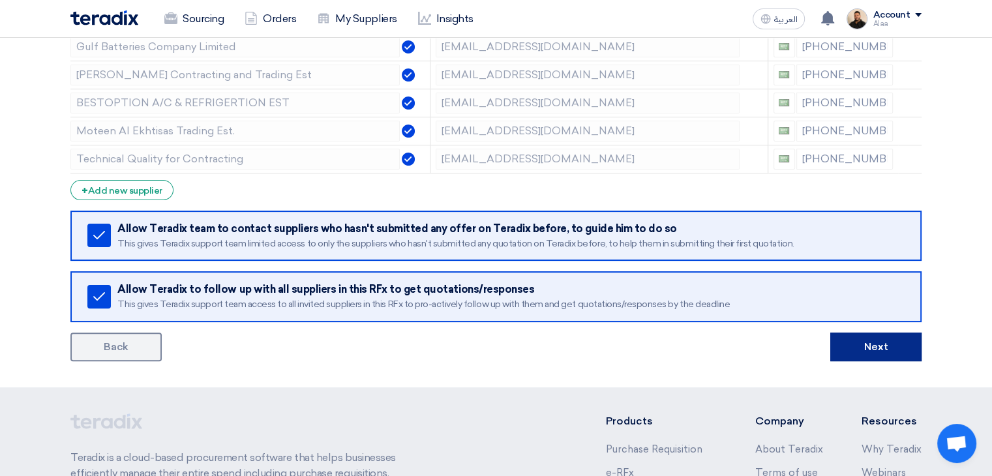
click at [859, 339] on button "Next" at bounding box center [876, 347] width 91 height 29
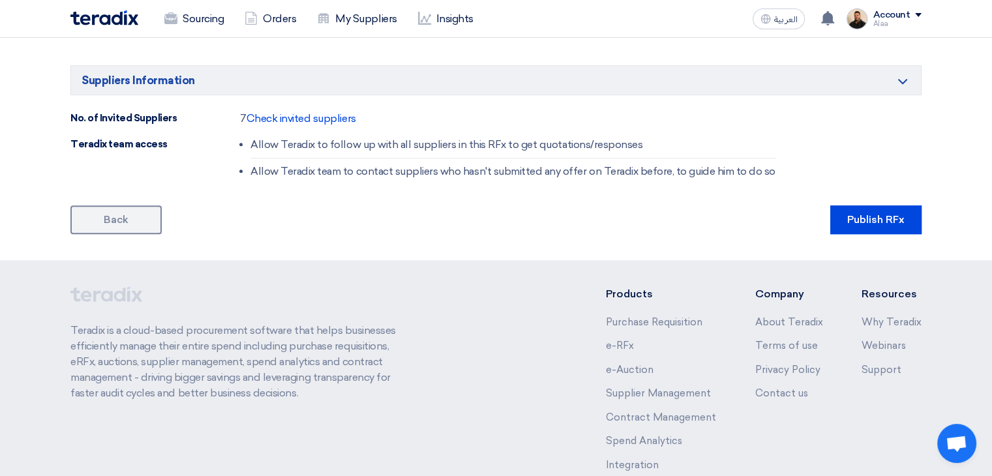
scroll to position [783, 0]
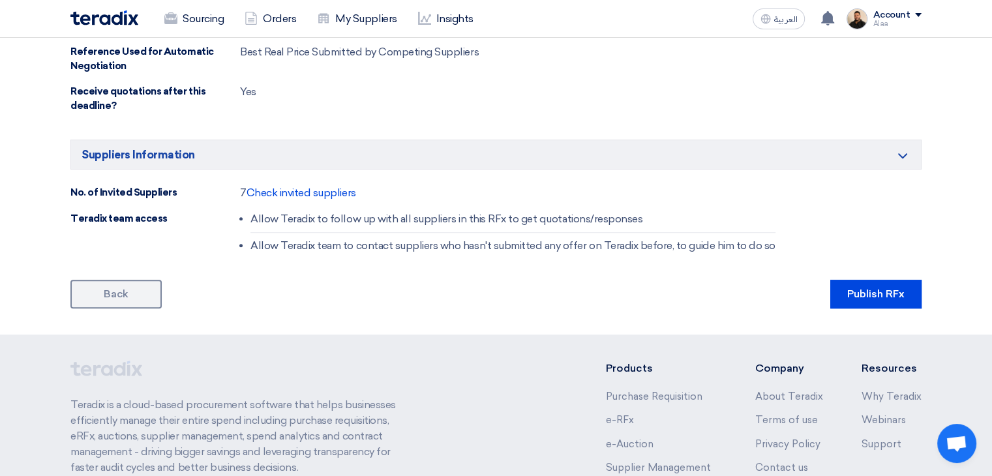
click at [564, 297] on div "Back Publish RFx" at bounding box center [496, 294] width 852 height 29
click at [843, 294] on button "Publish RFx" at bounding box center [876, 294] width 91 height 29
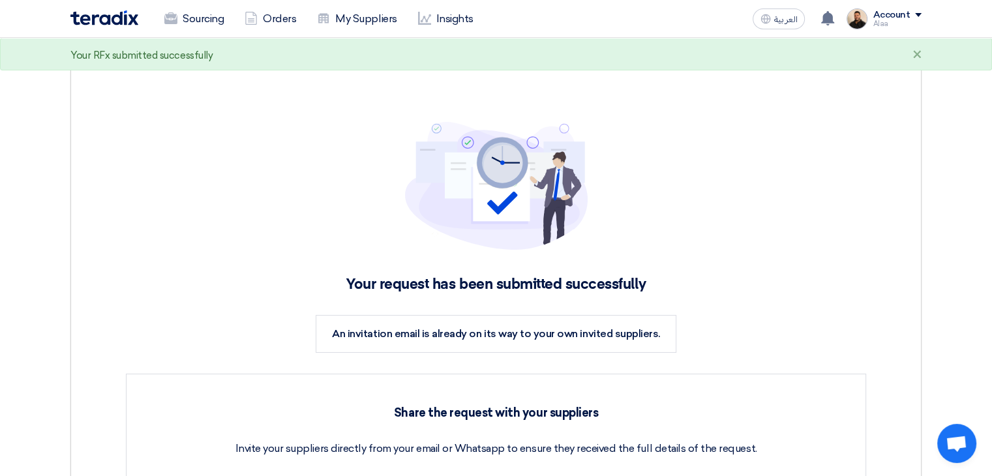
scroll to position [65, 0]
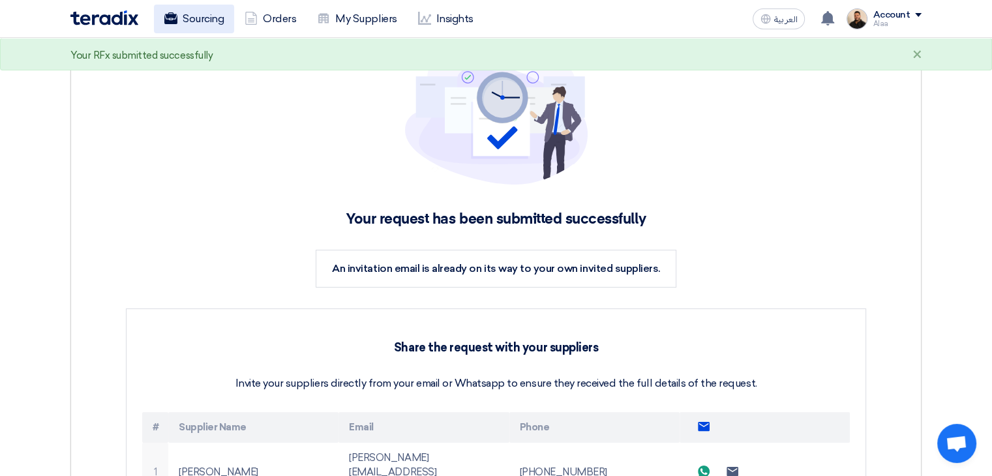
click at [219, 27] on link "Sourcing" at bounding box center [194, 19] width 80 height 29
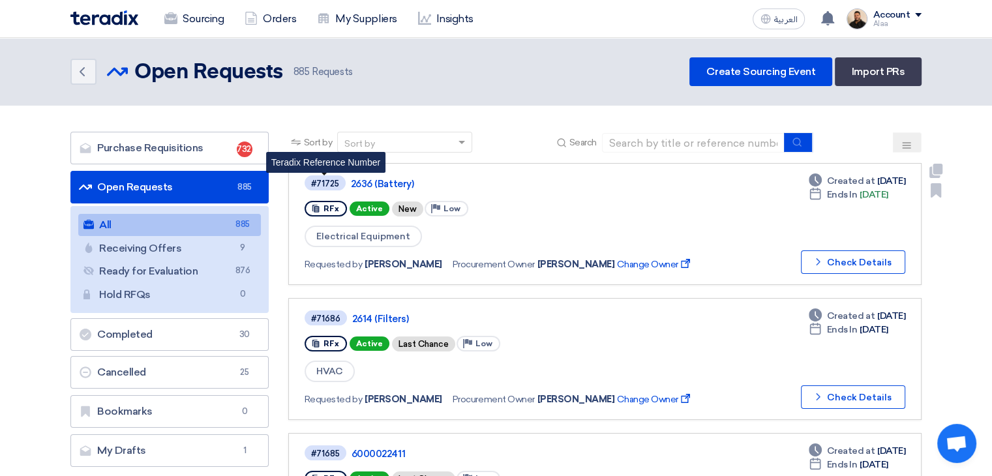
click at [326, 181] on div "#71725" at bounding box center [325, 183] width 28 height 8
copy div "71725"
